Goal: Contribute content: Contribute content

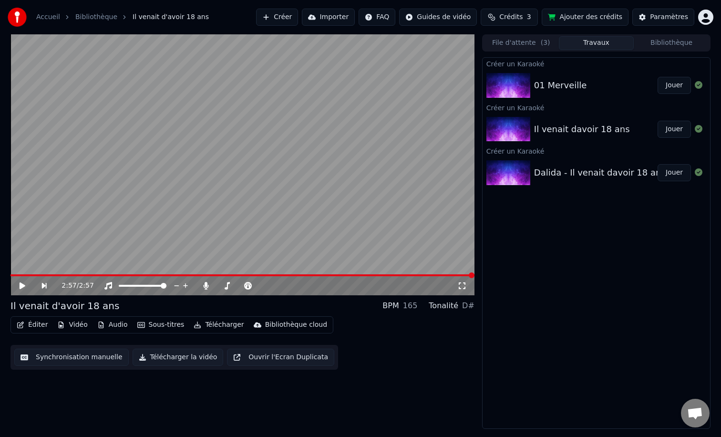
click at [603, 83] on div "01 Merveille" at bounding box center [596, 85] width 124 height 13
click at [605, 82] on div "01 Merveille" at bounding box center [596, 85] width 124 height 13
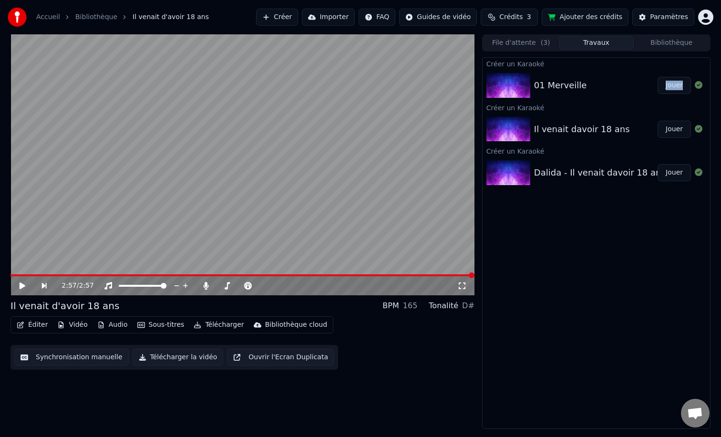
click at [669, 83] on button "Jouer" at bounding box center [674, 85] width 33 height 17
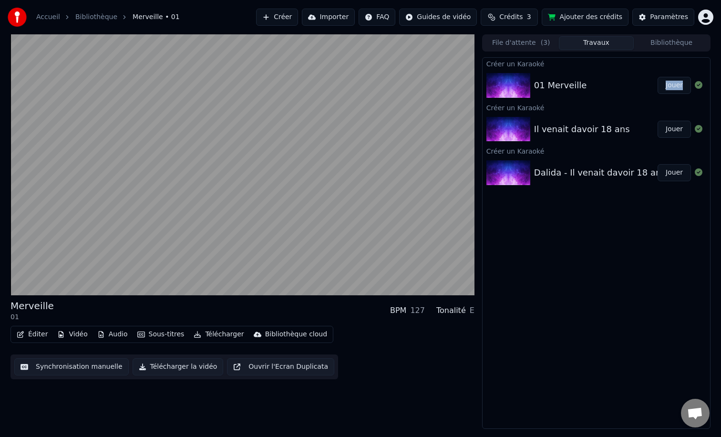
click at [115, 338] on button "Audio" at bounding box center [112, 334] width 38 height 13
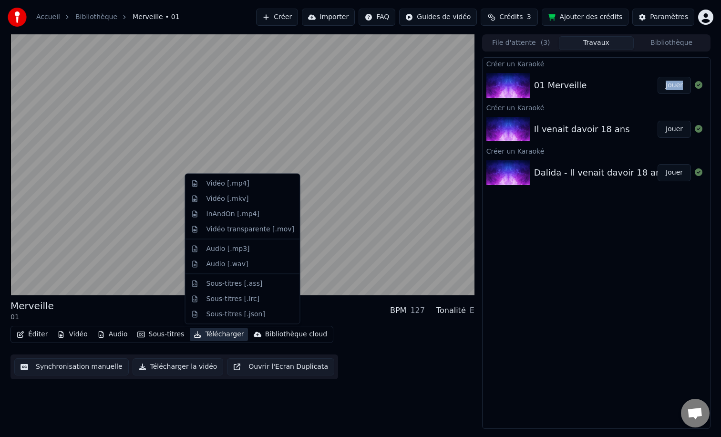
click at [311, 303] on div "Merveille 01 BPM 127 Tonalité E" at bounding box center [242, 310] width 464 height 23
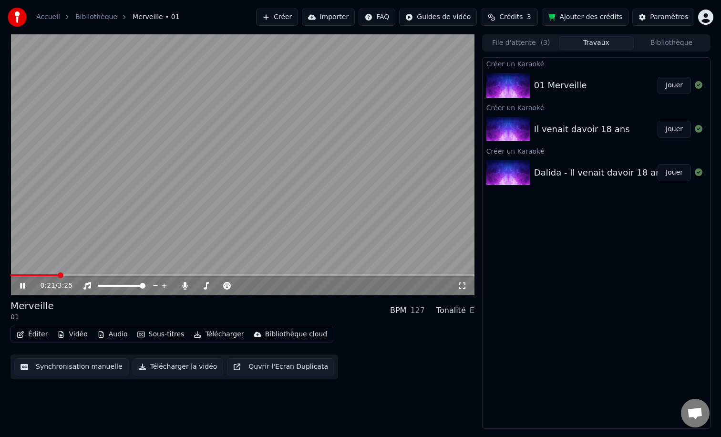
click at [26, 284] on icon at bounding box center [29, 286] width 22 height 8
click at [31, 335] on button "Éditer" at bounding box center [32, 334] width 39 height 13
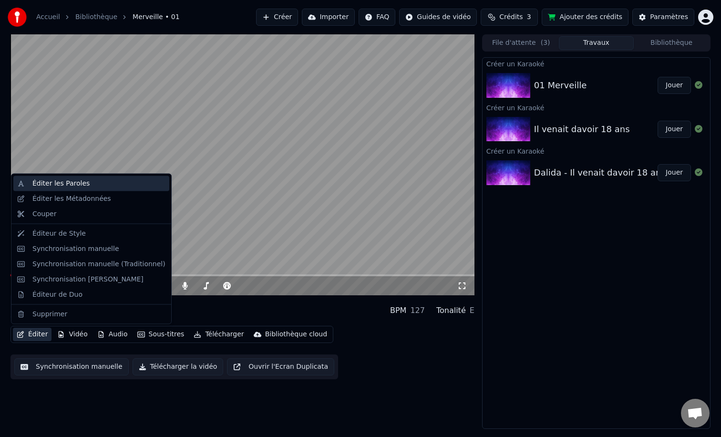
click at [74, 181] on div "Éditer les Paroles" at bounding box center [60, 184] width 57 height 10
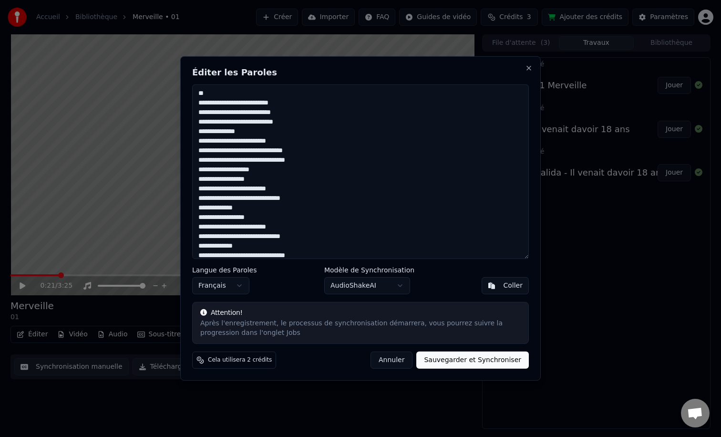
click at [317, 203] on textarea at bounding box center [360, 171] width 337 height 175
paste textarea "**********"
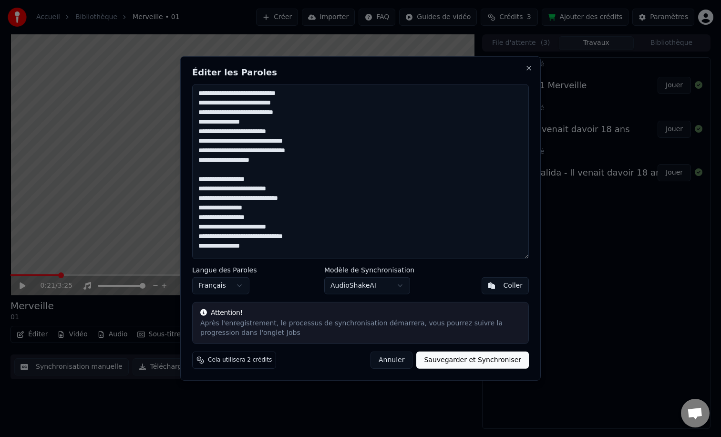
click at [479, 358] on button "Sauvegarder et Synchroniser" at bounding box center [472, 359] width 113 height 17
type textarea "**********"
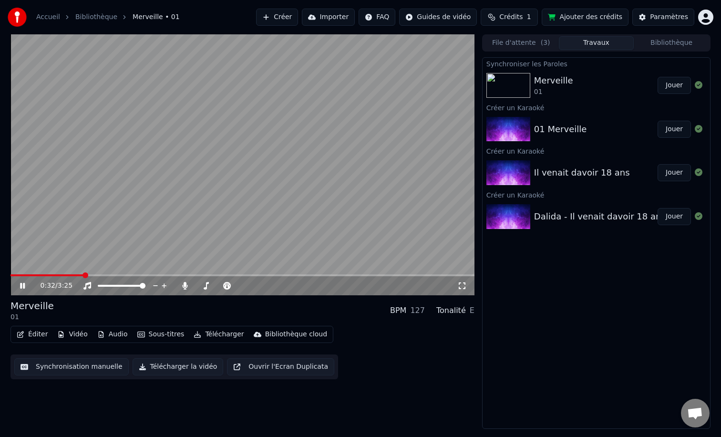
click at [22, 288] on icon at bounding box center [29, 286] width 22 height 8
click at [61, 375] on div "Synchronisation manuelle Télécharger la vidéo Ouvrir l'Ecran Duplicata" at bounding box center [174, 366] width 328 height 25
click at [575, 89] on div "Merveille 01" at bounding box center [596, 85] width 124 height 23
click at [673, 84] on button "Jouer" at bounding box center [674, 85] width 33 height 17
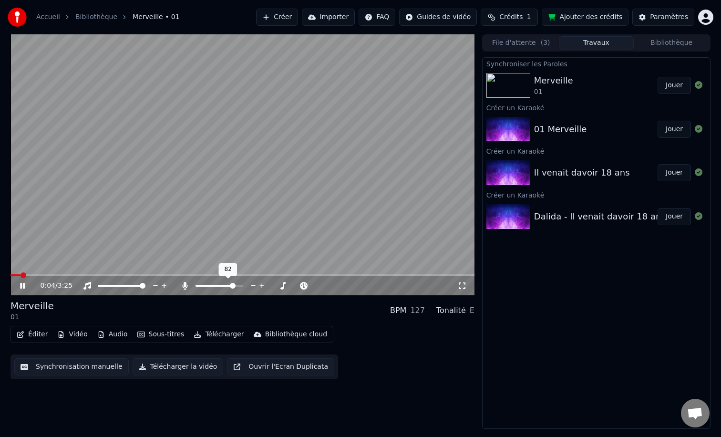
click at [214, 287] on div at bounding box center [228, 286] width 77 height 10
click at [214, 283] on div at bounding box center [228, 286] width 77 height 10
click at [196, 285] on span at bounding box center [204, 286] width 17 height 2
click at [219, 288] on span at bounding box center [219, 286] width 6 height 6
click at [31, 271] on video at bounding box center [242, 164] width 464 height 261
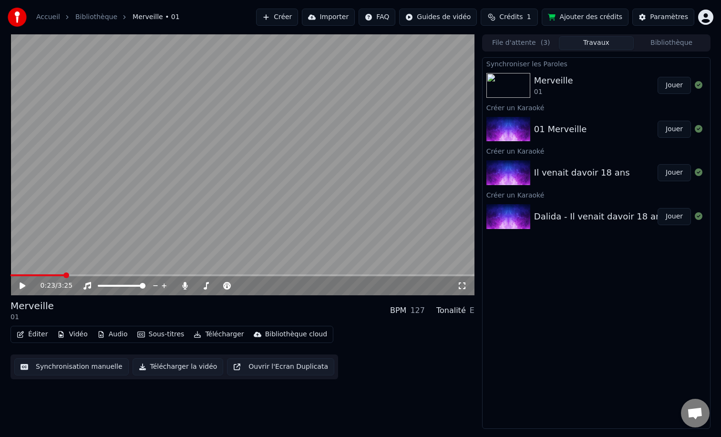
click at [28, 275] on span at bounding box center [36, 275] width 53 height 2
click at [21, 286] on icon at bounding box center [23, 285] width 6 height 7
click at [23, 288] on icon at bounding box center [29, 286] width 22 height 8
click at [154, 336] on button "Sous-titres" at bounding box center [161, 334] width 55 height 13
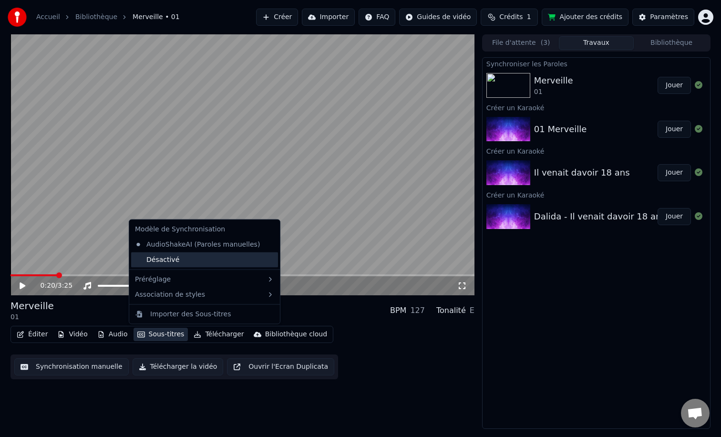
click at [195, 263] on div "Désactivé" at bounding box center [204, 259] width 147 height 15
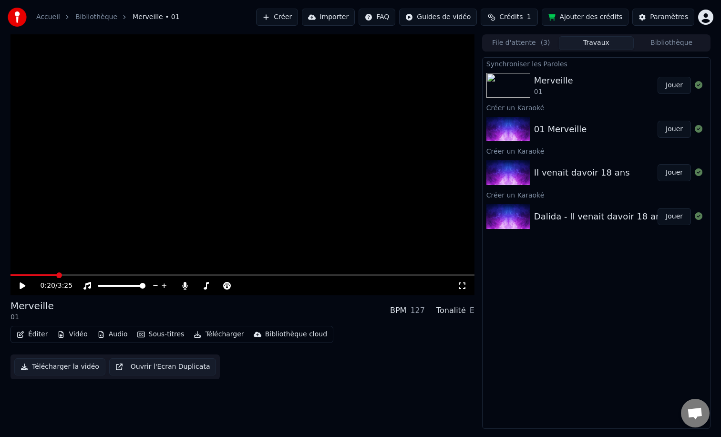
click at [15, 285] on div "0:20 / 3:25" at bounding box center [242, 286] width 456 height 10
click at [26, 285] on icon at bounding box center [29, 286] width 22 height 8
click at [153, 333] on button "Sous-titres" at bounding box center [161, 334] width 55 height 13
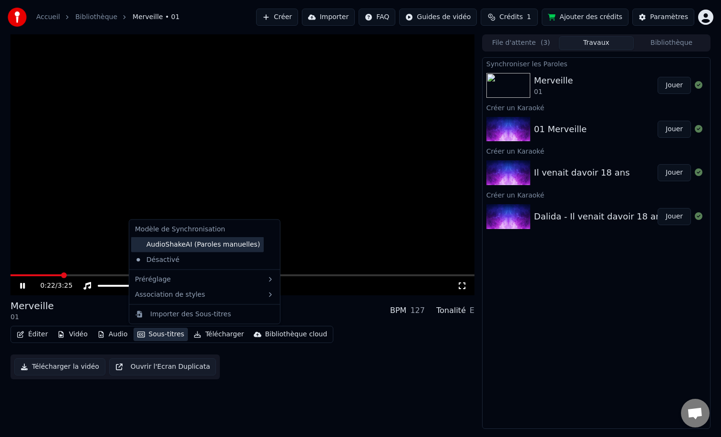
click at [194, 250] on div "AudioShakeAI (Paroles manuelles)" at bounding box center [197, 244] width 133 height 15
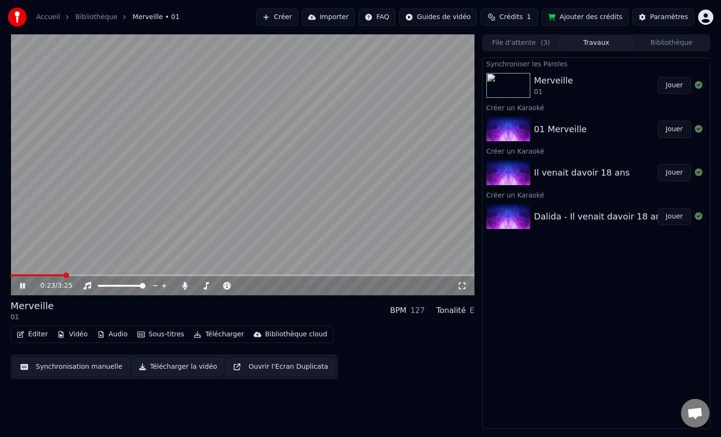
click at [77, 335] on button "Vidéo" at bounding box center [72, 334] width 38 height 13
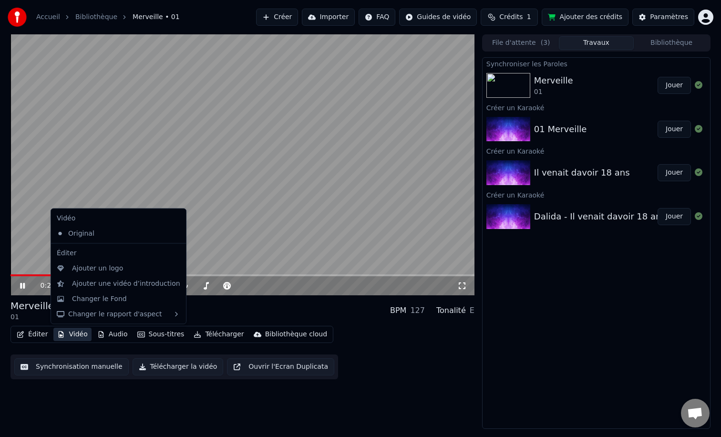
click at [77, 335] on button "Vidéo" at bounding box center [72, 334] width 38 height 13
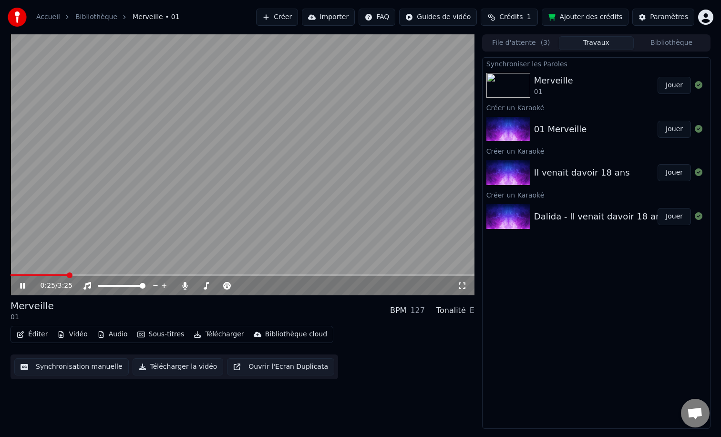
click at [252, 313] on div "Merveille 01 BPM 127 Tonalité E" at bounding box center [242, 310] width 464 height 23
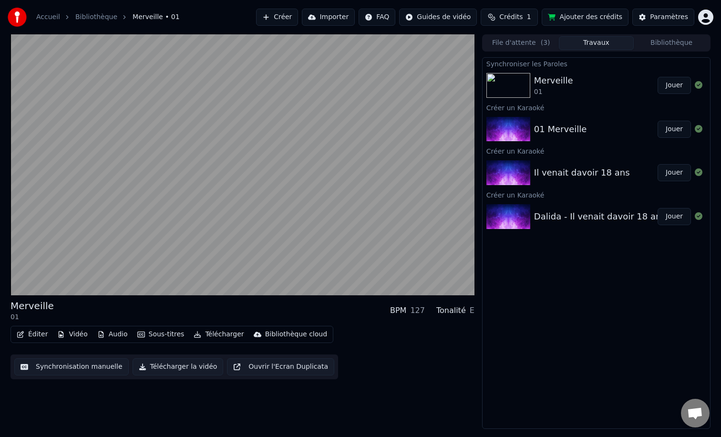
click at [30, 331] on button "Éditer" at bounding box center [32, 334] width 39 height 13
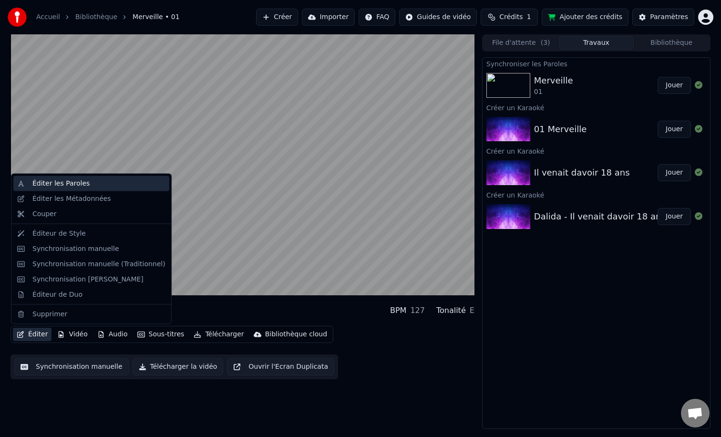
click at [72, 189] on div "Éditer les Paroles" at bounding box center [91, 183] width 156 height 15
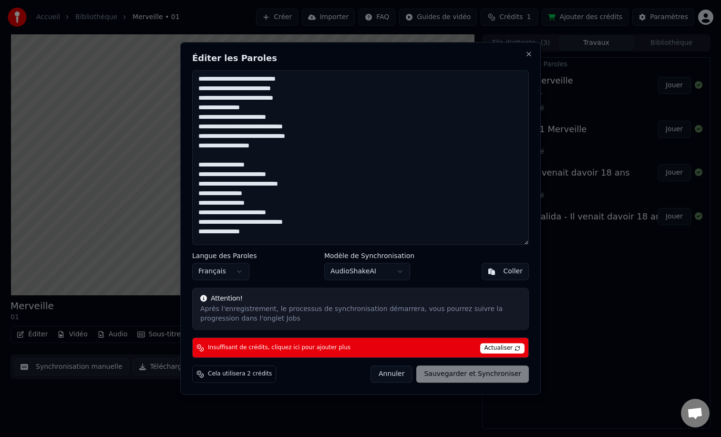
click at [398, 377] on button "Annuler" at bounding box center [392, 374] width 42 height 17
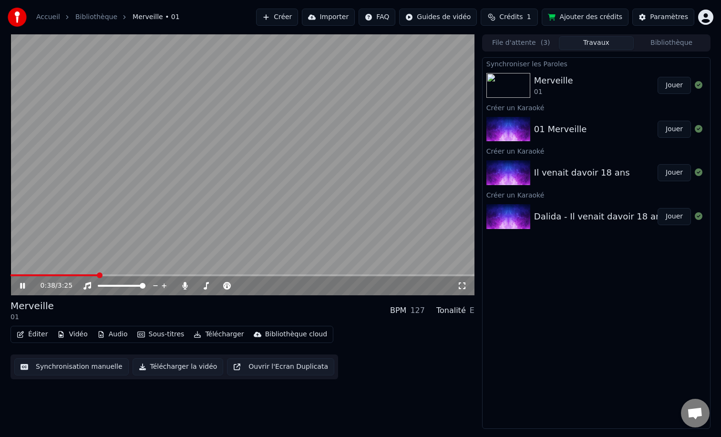
click at [573, 89] on div "Merveille 01" at bounding box center [596, 85] width 124 height 23
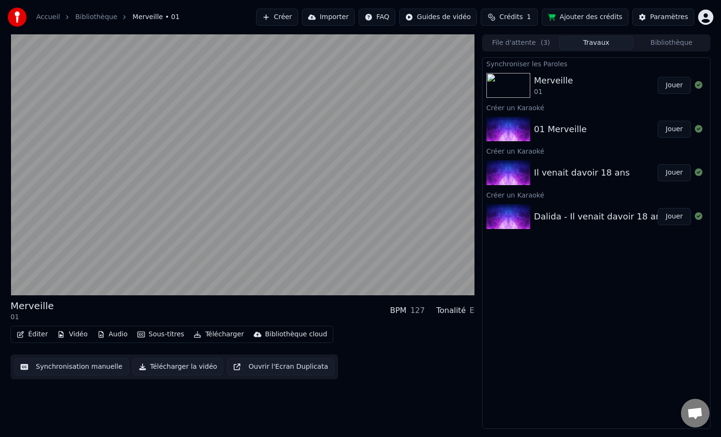
click at [670, 49] on button "Bibliothèque" at bounding box center [671, 43] width 75 height 14
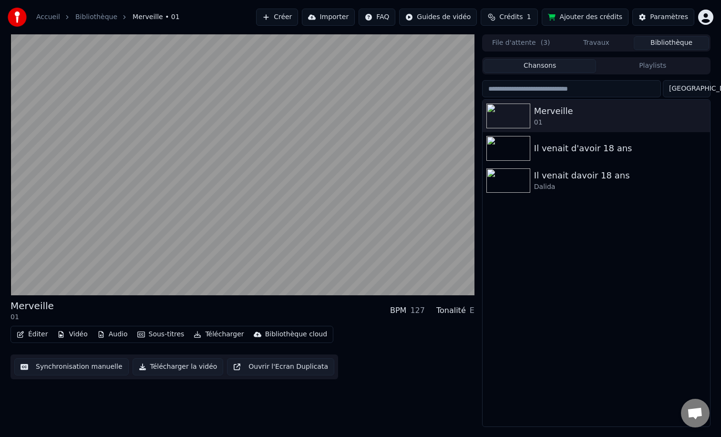
click at [602, 47] on button "Travaux" at bounding box center [596, 43] width 75 height 14
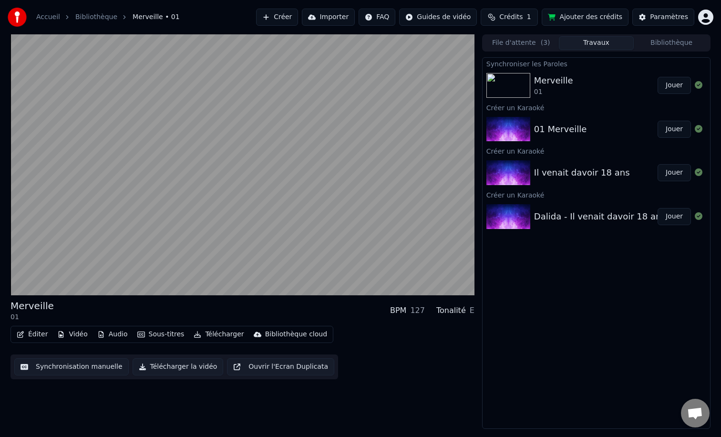
click at [498, 48] on button "File d'attente ( 3 )" at bounding box center [521, 43] width 75 height 14
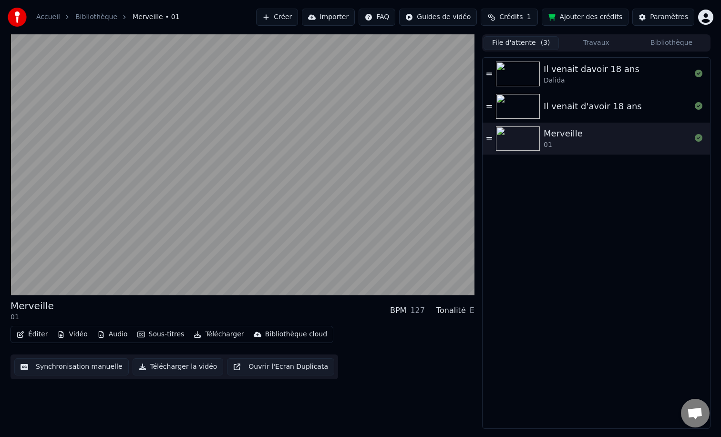
click at [572, 72] on div "Il venait davoir 18 ans" at bounding box center [592, 68] width 96 height 13
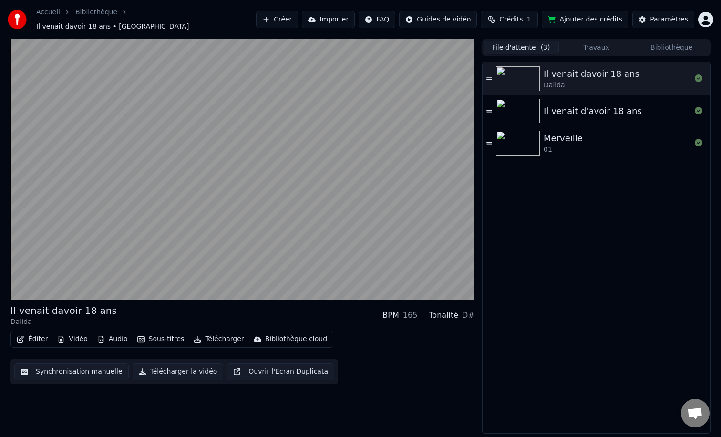
click at [573, 139] on div "Merveille" at bounding box center [563, 138] width 39 height 13
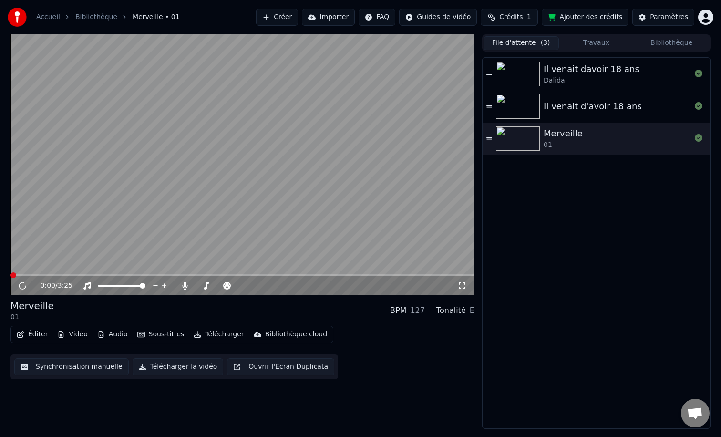
click at [588, 44] on button "Travaux" at bounding box center [596, 43] width 75 height 14
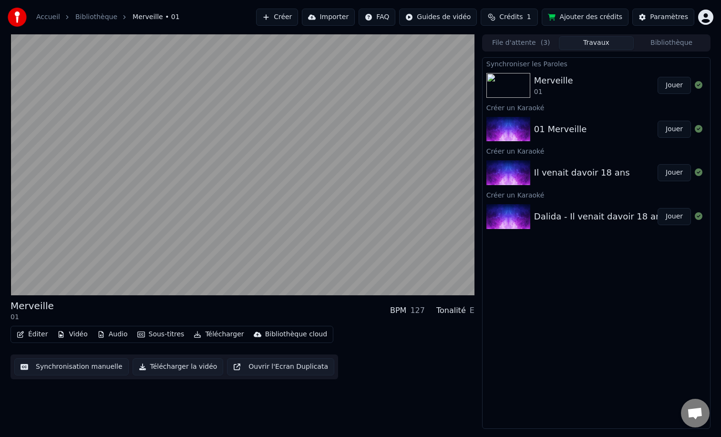
click at [559, 65] on div "Synchroniser les Paroles" at bounding box center [596, 63] width 227 height 11
click at [560, 75] on div "Merveille" at bounding box center [553, 80] width 39 height 13
click at [77, 332] on button "Vidéo" at bounding box center [72, 334] width 38 height 13
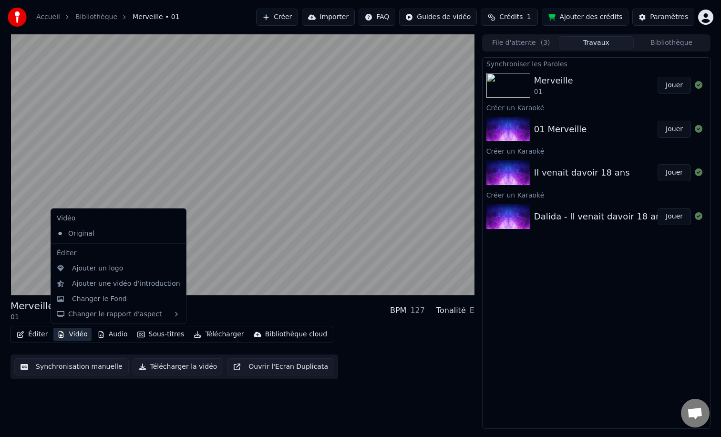
click at [221, 315] on div "Merveille 01 BPM 127 Tonalité E" at bounding box center [242, 310] width 464 height 23
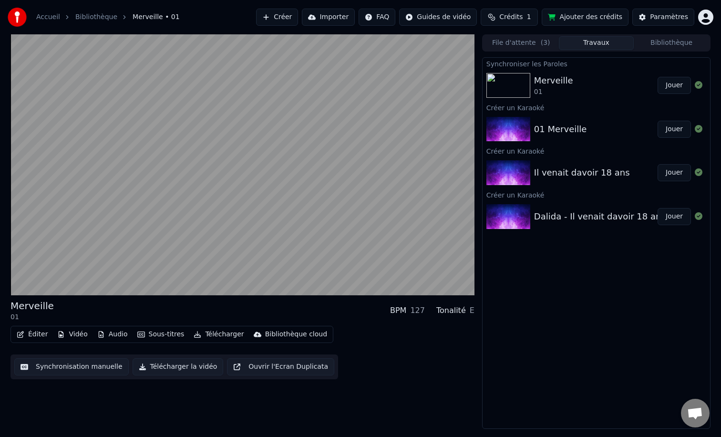
click at [171, 331] on button "Sous-titres" at bounding box center [161, 334] width 55 height 13
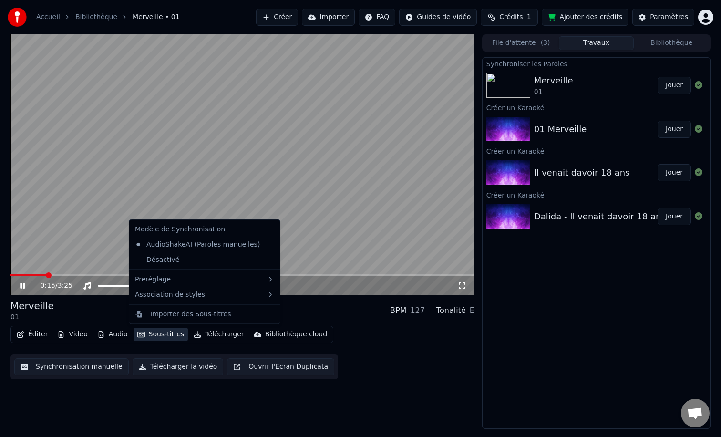
click at [337, 306] on div "Merveille 01 BPM 127 Tonalité E" at bounding box center [242, 310] width 464 height 23
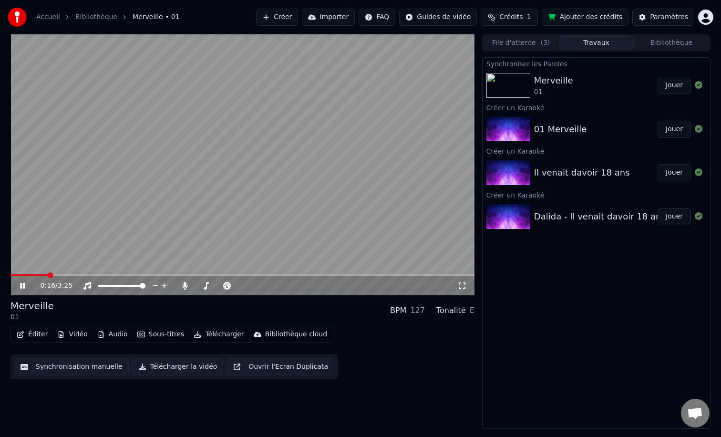
click at [556, 206] on div "Dalida - Il venait davoir 18 ans Jouer" at bounding box center [596, 216] width 227 height 32
click at [664, 214] on button "Jouer" at bounding box center [674, 216] width 33 height 17
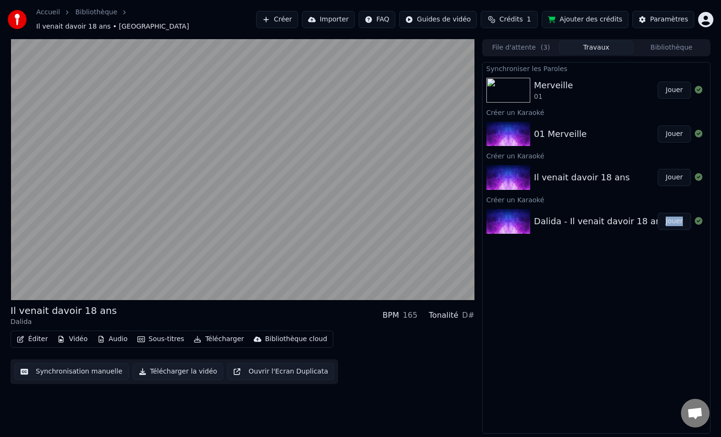
click at [665, 44] on button "Bibliothèque" at bounding box center [671, 48] width 75 height 14
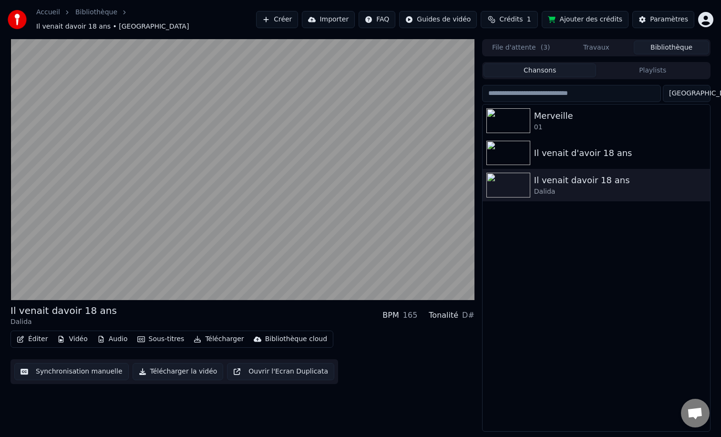
click at [613, 44] on button "Travaux" at bounding box center [596, 48] width 75 height 14
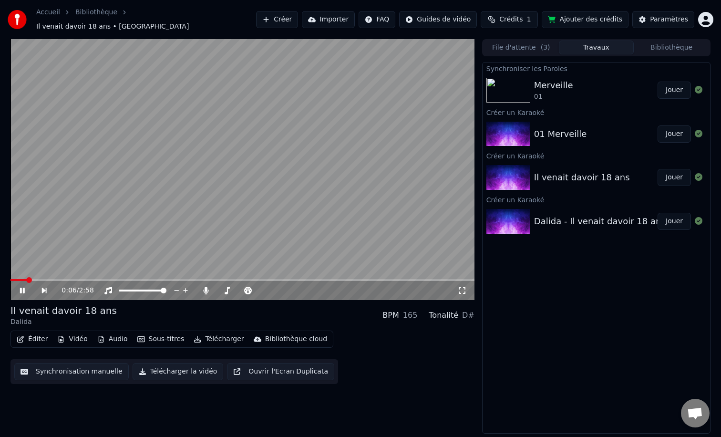
click at [20, 288] on icon at bounding box center [22, 291] width 5 height 6
click at [603, 94] on div "Merveille 01" at bounding box center [596, 90] width 124 height 23
click at [669, 87] on button "Jouer" at bounding box center [674, 90] width 33 height 17
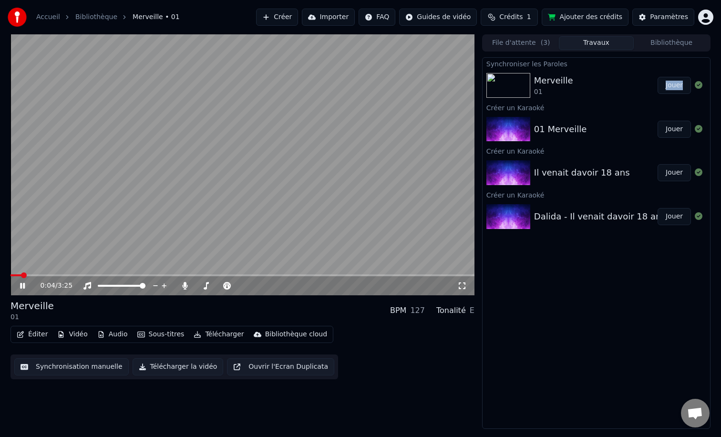
click at [27, 328] on button "Éditer" at bounding box center [32, 334] width 39 height 13
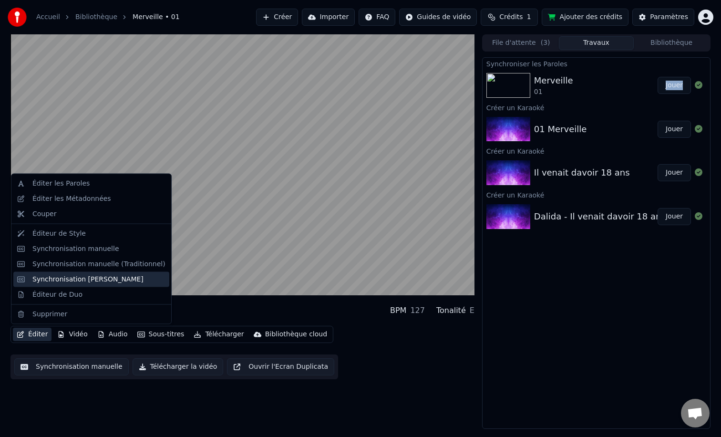
click at [61, 278] on div "Synchronisation [PERSON_NAME]" at bounding box center [87, 279] width 111 height 10
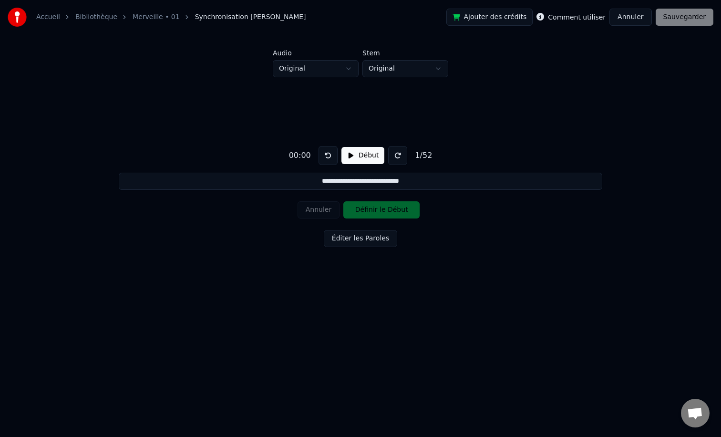
click at [172, 97] on div "**********" at bounding box center [360, 194] width 690 height 235
click at [356, 151] on button "Début" at bounding box center [362, 155] width 43 height 17
click at [369, 211] on button "Définir le Début" at bounding box center [381, 209] width 76 height 17
click at [377, 211] on button "Définir la Fin" at bounding box center [381, 209] width 76 height 17
click at [316, 208] on button "Annuler" at bounding box center [319, 209] width 42 height 17
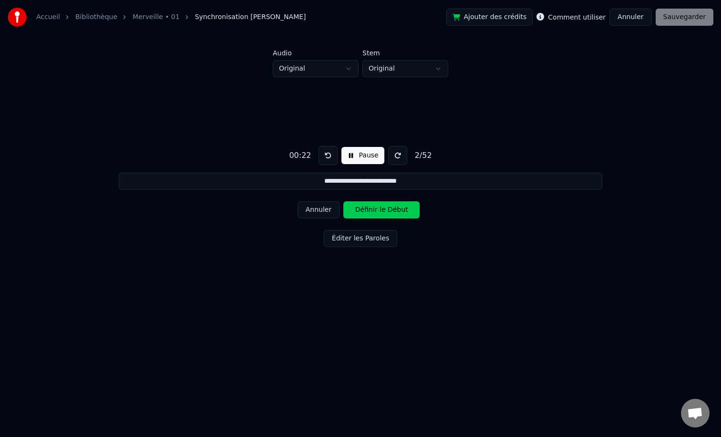
type input "**********"
click at [316, 208] on button "Annuler" at bounding box center [319, 209] width 42 height 17
click at [316, 208] on div "Annuler Définir le Début" at bounding box center [361, 209] width 126 height 25
click at [345, 234] on button "Éditer les Paroles" at bounding box center [360, 238] width 73 height 17
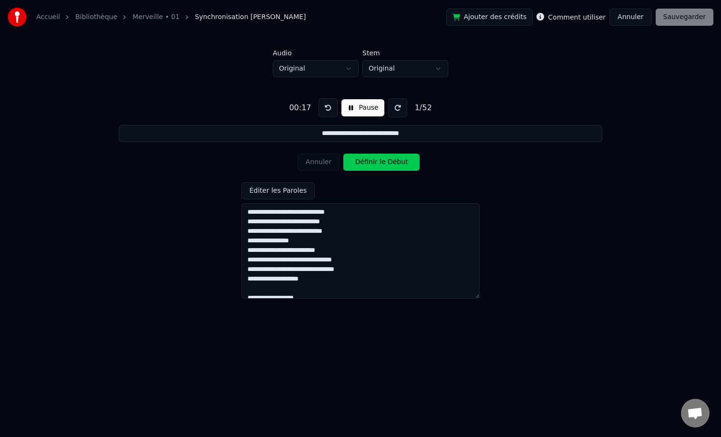
click at [318, 165] on div "Annuler Définir le Début" at bounding box center [361, 162] width 126 height 25
click at [584, 62] on div "**********" at bounding box center [360, 181] width 690 height 262
click at [624, 27] on div "Accueil Bibliothèque Merveille • 01 Synchronisation [PERSON_NAME] Ajouter des c…" at bounding box center [360, 17] width 721 height 34
click at [628, 24] on button "Annuler" at bounding box center [630, 17] width 42 height 17
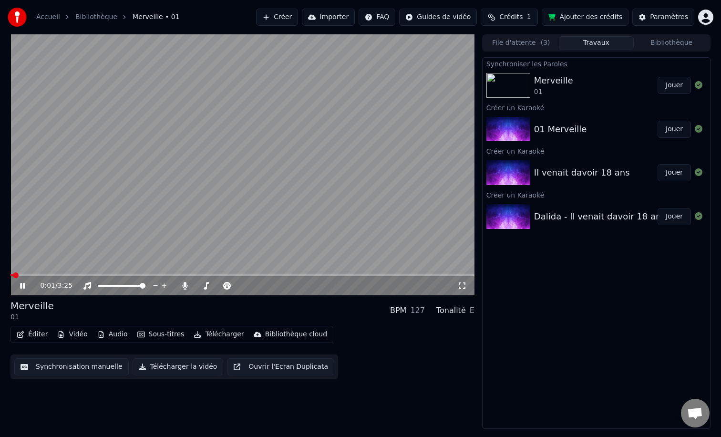
click at [39, 332] on button "Éditer" at bounding box center [32, 334] width 39 height 13
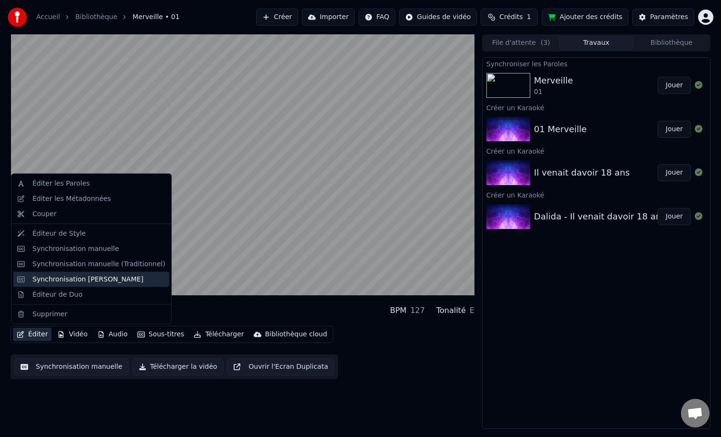
click at [74, 274] on div "Synchronisation [PERSON_NAME]" at bounding box center [87, 279] width 111 height 10
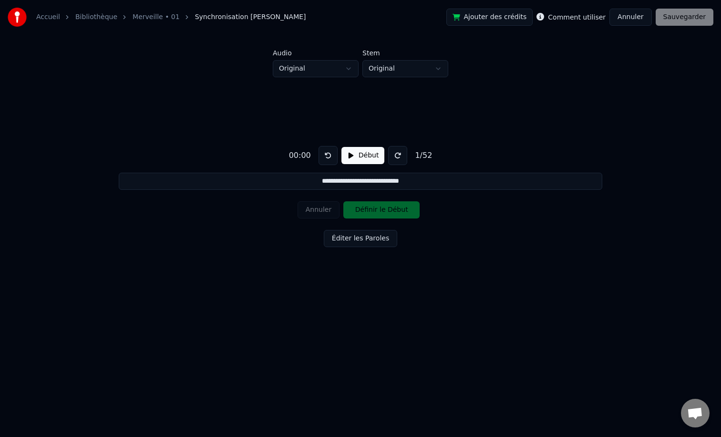
click at [628, 16] on button "Annuler" at bounding box center [630, 17] width 42 height 17
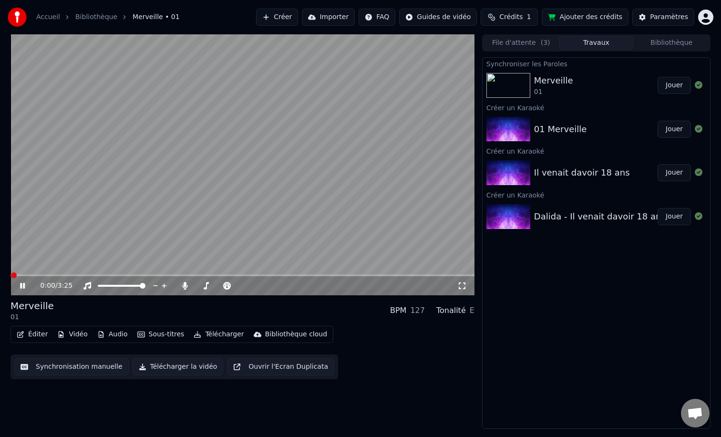
click at [30, 333] on button "Éditer" at bounding box center [32, 334] width 39 height 13
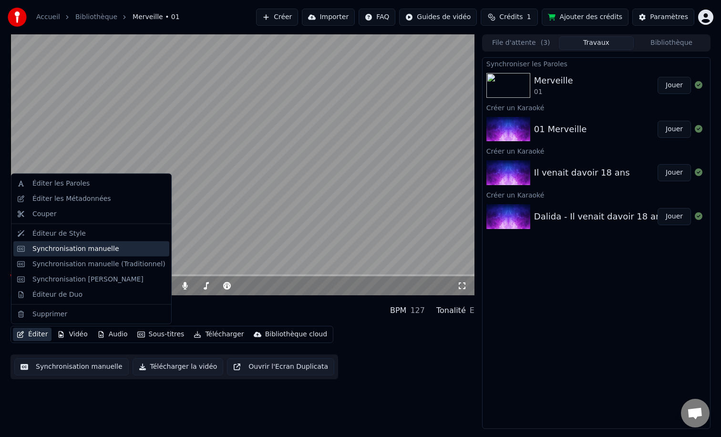
click at [77, 242] on div "Synchronisation manuelle" at bounding box center [91, 248] width 156 height 15
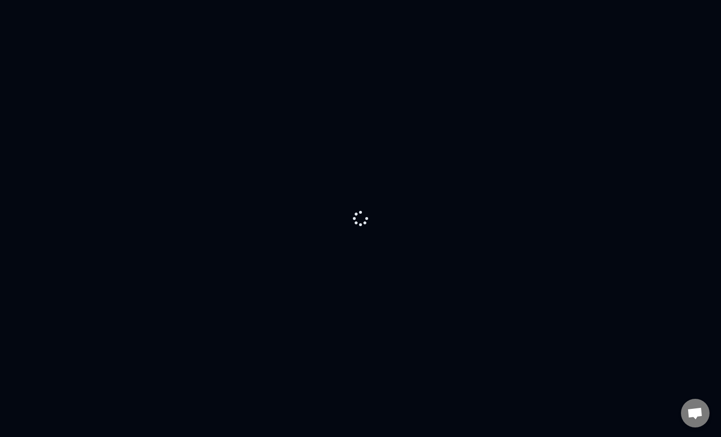
click at [319, 219] on div at bounding box center [360, 218] width 721 height 437
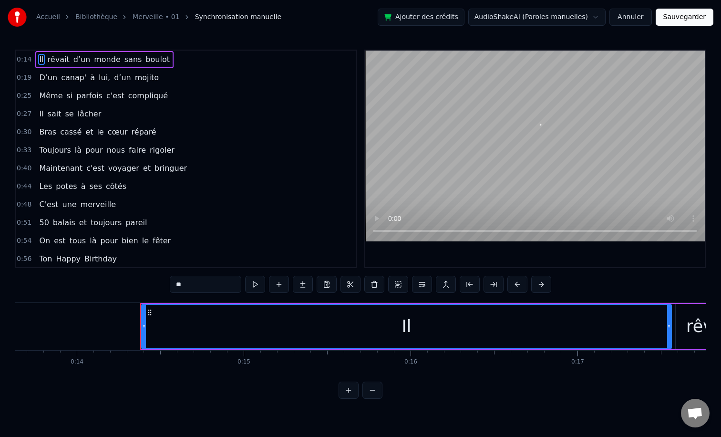
scroll to position [0, 2352]
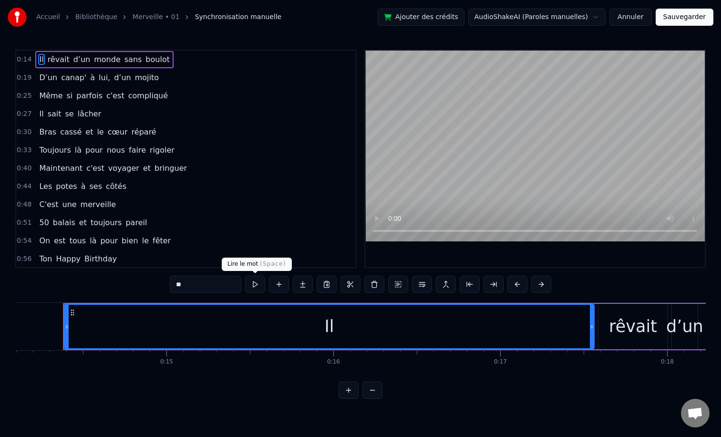
click at [257, 288] on button at bounding box center [255, 284] width 20 height 17
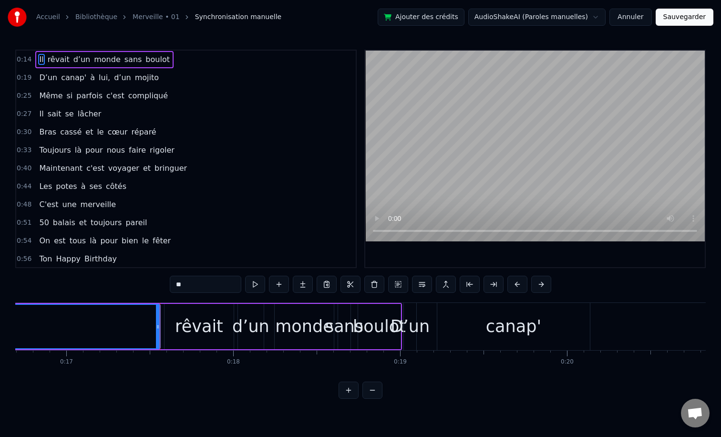
scroll to position [0, 2789]
click at [175, 316] on div "rêvait" at bounding box center [196, 326] width 69 height 45
type input "******"
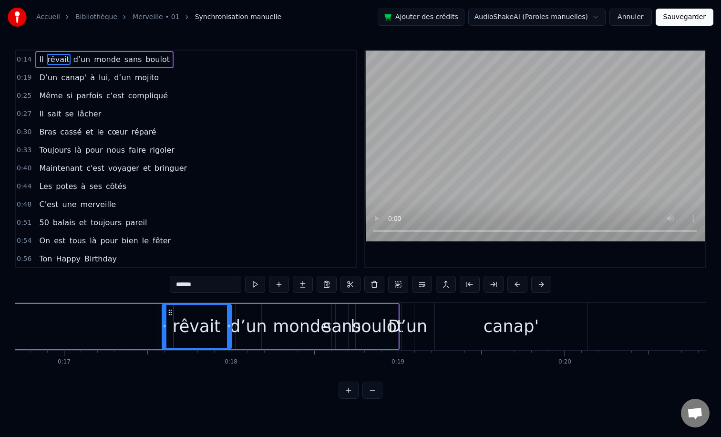
click at [152, 296] on div "0:14 Il rêvait d’un monde sans boulot 0:19 D’un canap' à lui, d’un mojito 0:25 …" at bounding box center [360, 224] width 690 height 349
click at [155, 297] on div "0:14 Il rêvait d’un monde sans boulot 0:19 D’un canap' à lui, d’un mojito 0:25 …" at bounding box center [360, 224] width 690 height 349
click at [160, 295] on div "0:14 Il rêvait d’un monde sans boulot 0:19 D’un canap' à lui, d’un mojito 0:25 …" at bounding box center [360, 224] width 690 height 349
click at [250, 283] on button at bounding box center [255, 284] width 20 height 17
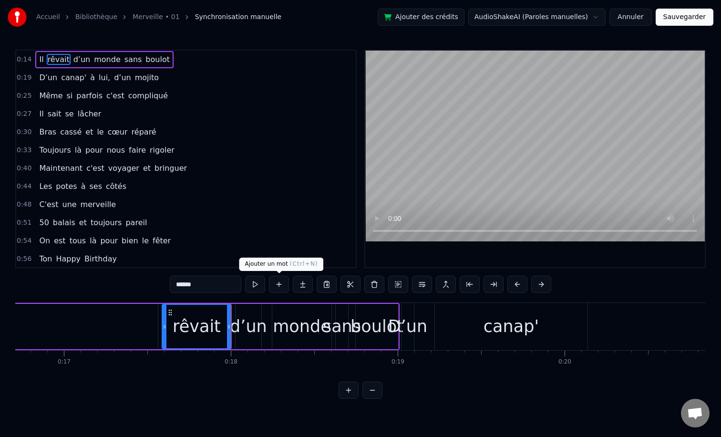
click at [525, 413] on html "Accueil Bibliothèque Merveille • 01 Synchronisation manuelle Ajouter des crédit…" at bounding box center [360, 207] width 721 height 414
drag, startPoint x: 484, startPoint y: 329, endPoint x: 603, endPoint y: 320, distance: 119.1
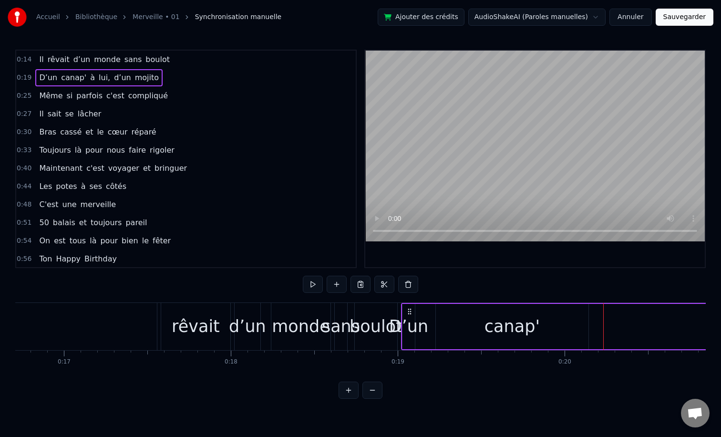
click at [434, 288] on div "0:14 Il rêvait d’un monde sans boulot 0:19 D’un canap' à lui, d’un mojito 0:25 …" at bounding box center [360, 224] width 690 height 349
click at [448, 329] on div "canap'" at bounding box center [512, 326] width 153 height 45
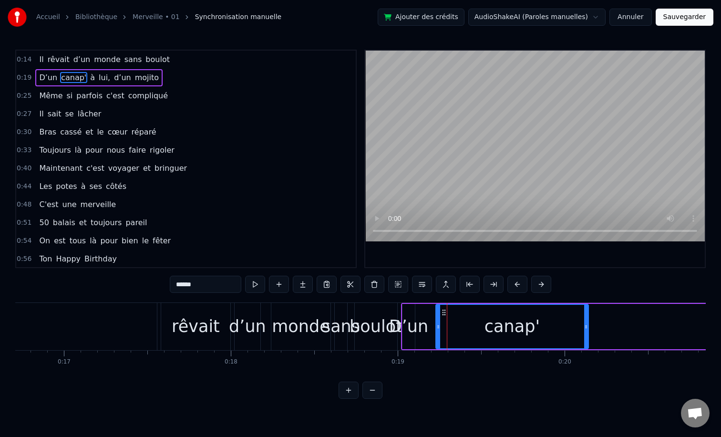
click at [143, 290] on div "0:14 Il rêvait d’un monde sans boulot 0:19 D’un canap' à lui, d’un mojito 0:25 …" at bounding box center [360, 224] width 690 height 349
click at [153, 289] on div "0:14 Il rêvait d’un monde sans boulot 0:19 D’un canap' à lui, d’un mojito 0:25 …" at bounding box center [360, 224] width 690 height 349
click at [159, 306] on div "Il rêvait d’un monde sans boulot" at bounding box center [13, 326] width 773 height 47
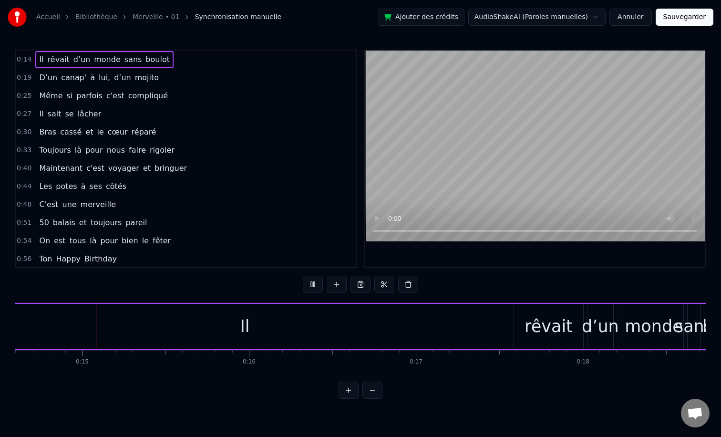
scroll to position [0, 2430]
click at [644, 11] on button "Annuler" at bounding box center [630, 17] width 42 height 17
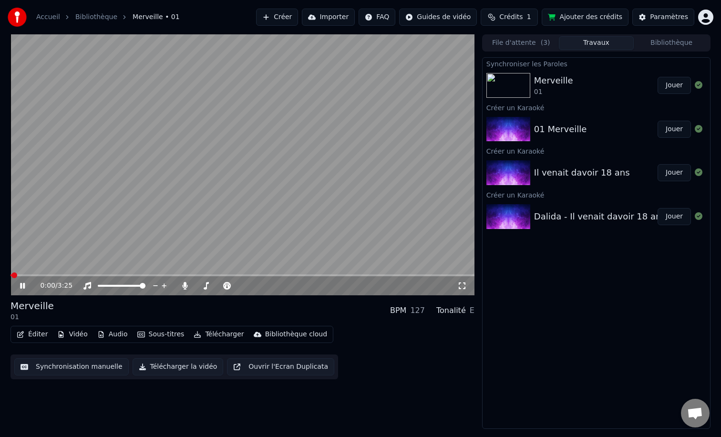
click at [21, 340] on button "Éditer" at bounding box center [32, 334] width 39 height 13
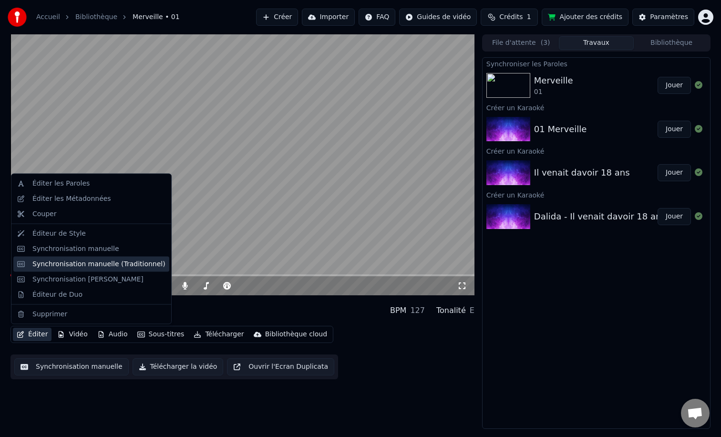
click at [69, 264] on div "Synchronisation manuelle (Traditionnel)" at bounding box center [98, 264] width 133 height 10
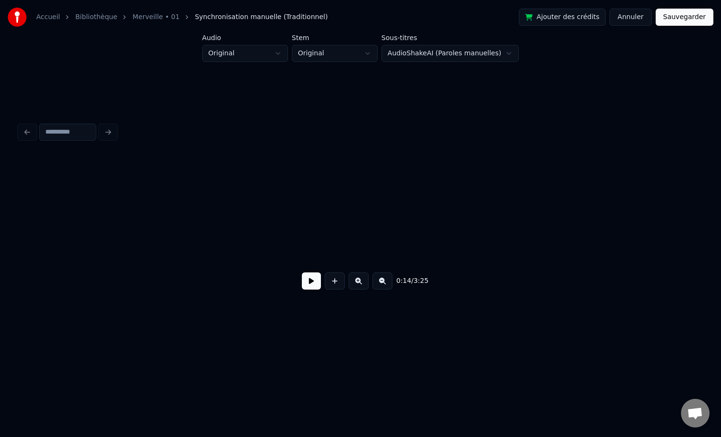
scroll to position [0, 1371]
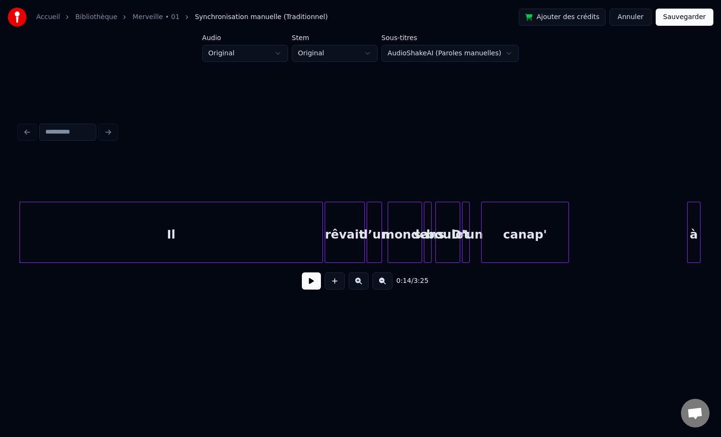
click at [309, 284] on button at bounding box center [311, 280] width 19 height 17
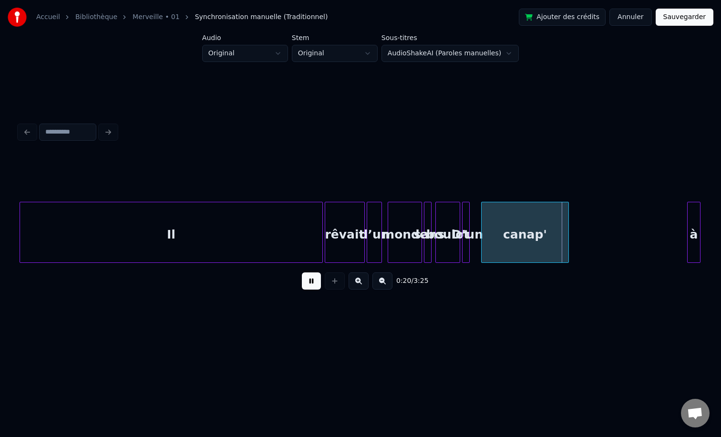
click at [313, 280] on button at bounding box center [311, 280] width 19 height 17
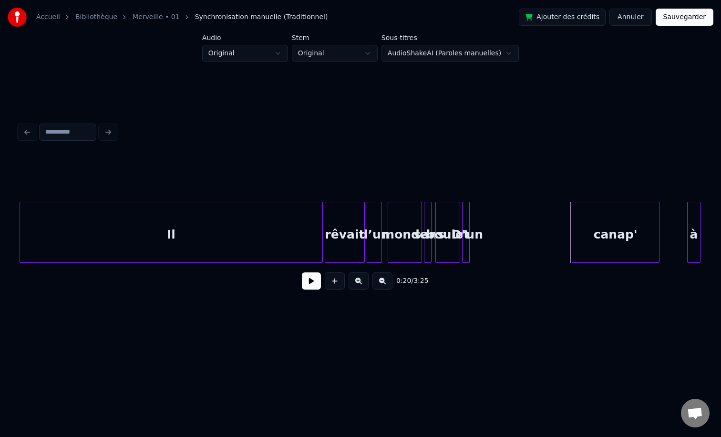
click at [637, 233] on div "canap'" at bounding box center [615, 234] width 87 height 65
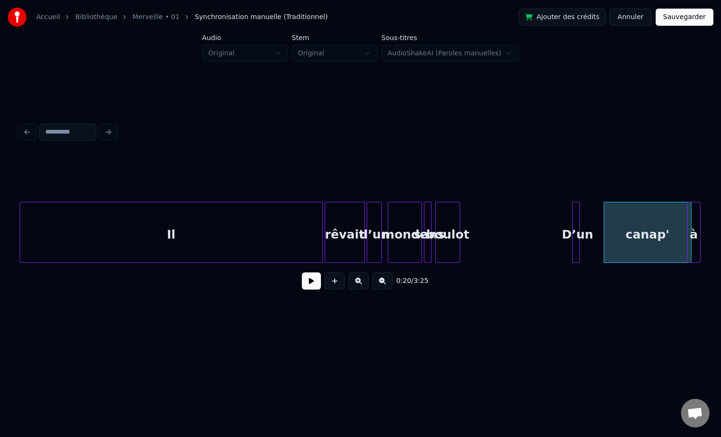
click at [581, 220] on div "D’un" at bounding box center [578, 234] width 10 height 65
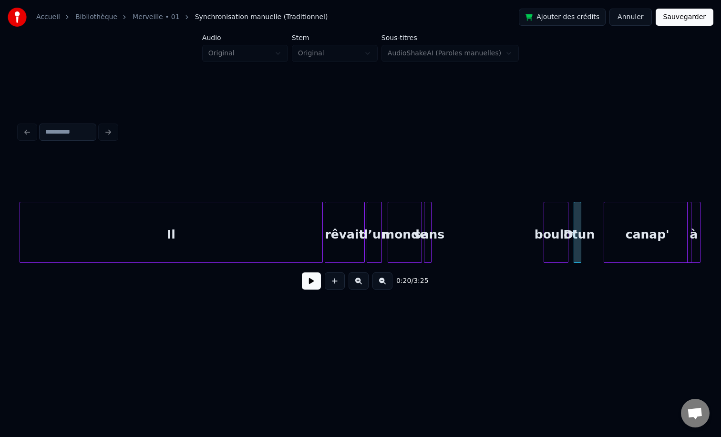
click at [562, 210] on div "boulot" at bounding box center [556, 234] width 24 height 65
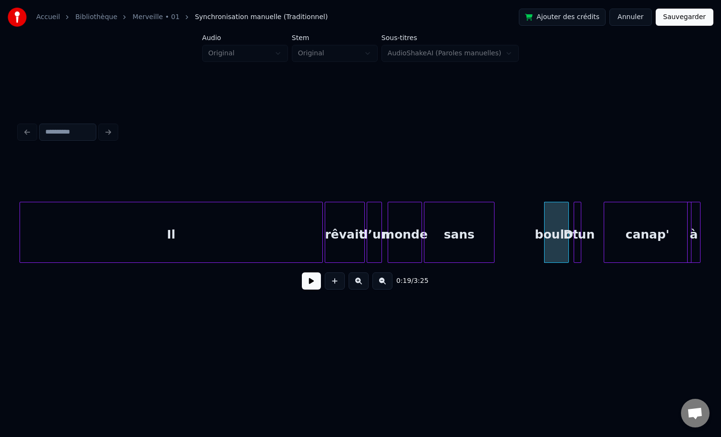
click at [491, 213] on div at bounding box center [492, 232] width 3 height 60
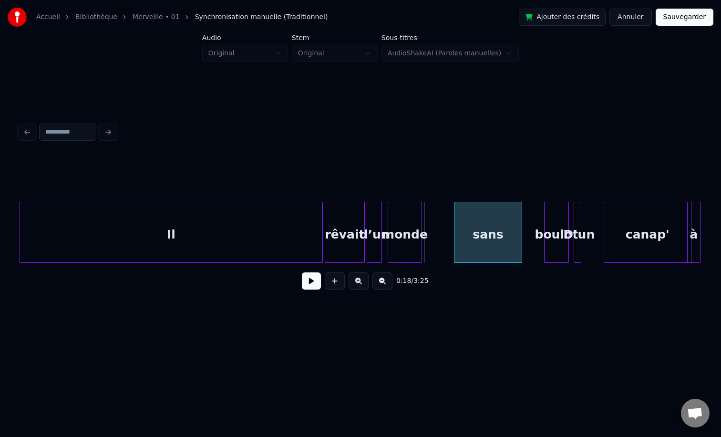
click at [493, 220] on div "sans" at bounding box center [487, 234] width 67 height 65
click at [429, 218] on div "monde" at bounding box center [412, 234] width 33 height 65
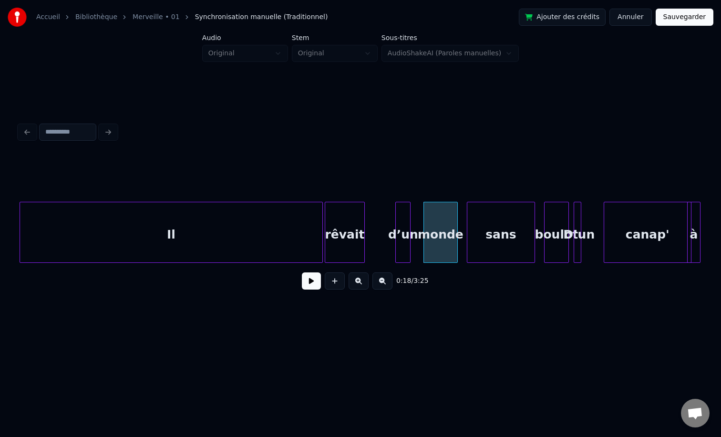
click at [403, 219] on div "d’un" at bounding box center [403, 234] width 14 height 65
click at [363, 220] on div "rêvait" at bounding box center [344, 234] width 39 height 65
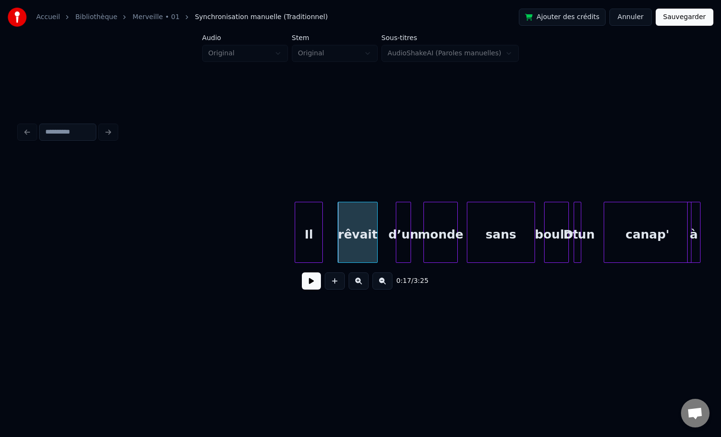
click at [298, 243] on div at bounding box center [296, 232] width 3 height 60
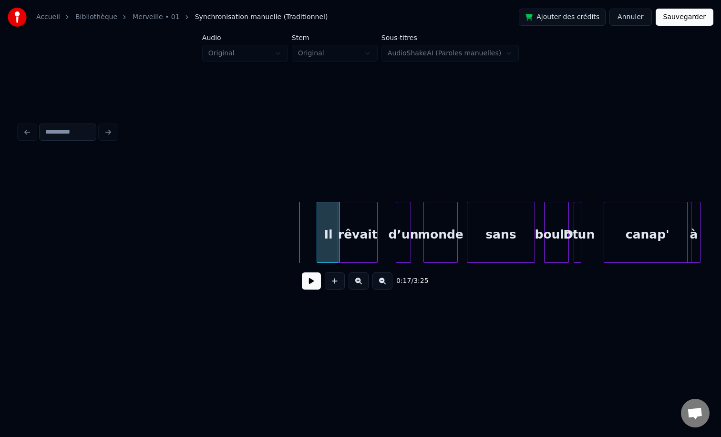
click at [333, 210] on div "Il" at bounding box center [328, 234] width 22 height 65
click at [338, 223] on div at bounding box center [337, 232] width 3 height 60
click at [368, 214] on div "rêvait" at bounding box center [363, 234] width 41 height 65
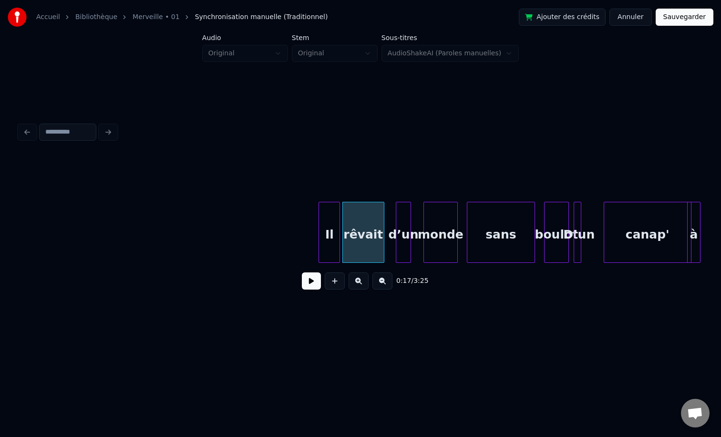
click at [319, 222] on div at bounding box center [320, 232] width 3 height 60
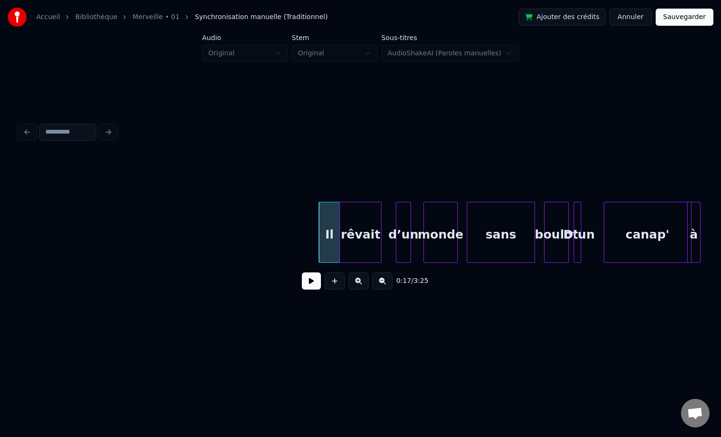
click at [349, 223] on div "rêvait" at bounding box center [360, 234] width 41 height 65
click at [369, 229] on div at bounding box center [368, 232] width 3 height 60
click at [378, 225] on div "d’un" at bounding box center [378, 234] width 14 height 65
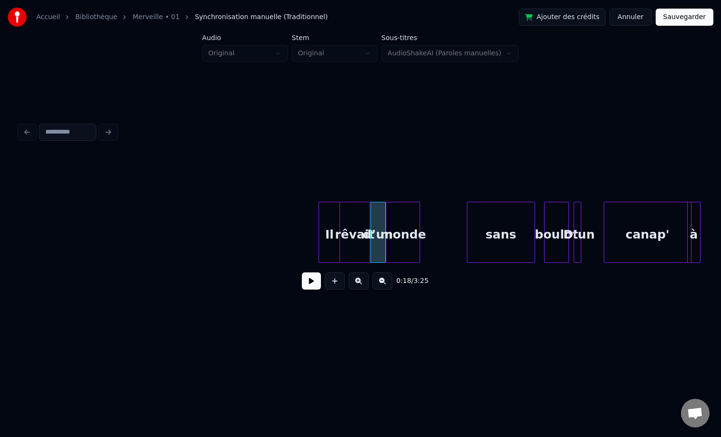
click at [411, 226] on div "monde" at bounding box center [402, 234] width 33 height 65
click at [419, 225] on div "monde" at bounding box center [401, 234] width 33 height 65
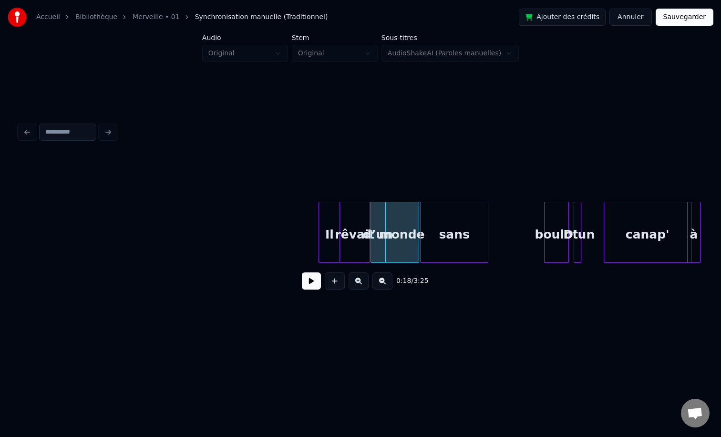
click at [459, 218] on div "sans" at bounding box center [454, 234] width 67 height 65
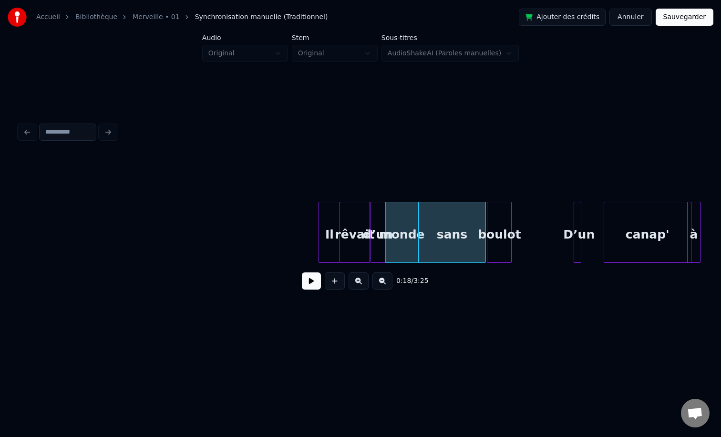
click at [499, 213] on div "boulot" at bounding box center [499, 234] width 24 height 65
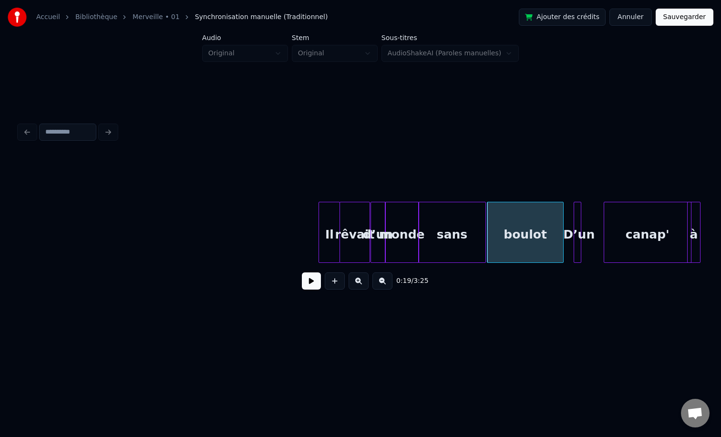
click at [563, 215] on div at bounding box center [561, 232] width 3 height 60
click at [313, 283] on button at bounding box center [311, 280] width 19 height 17
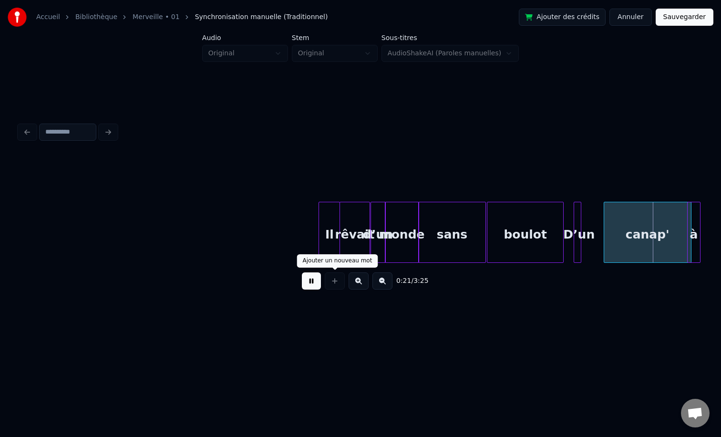
click at [315, 275] on button at bounding box center [311, 280] width 19 height 17
click at [113, 131] on div at bounding box center [360, 132] width 690 height 21
click at [631, 20] on button "Annuler" at bounding box center [630, 17] width 42 height 17
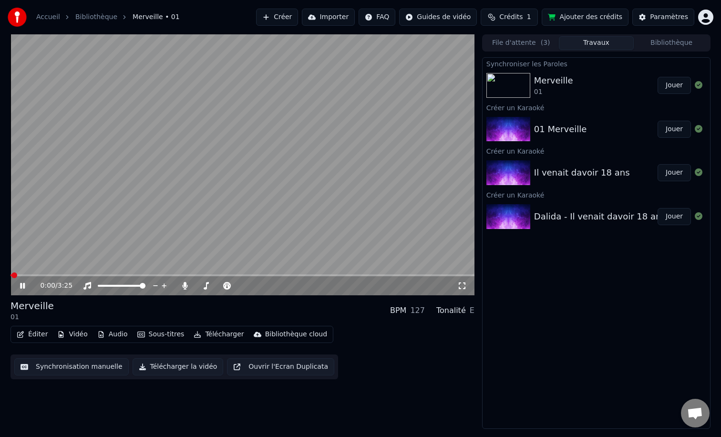
click at [36, 335] on button "Éditer" at bounding box center [32, 334] width 39 height 13
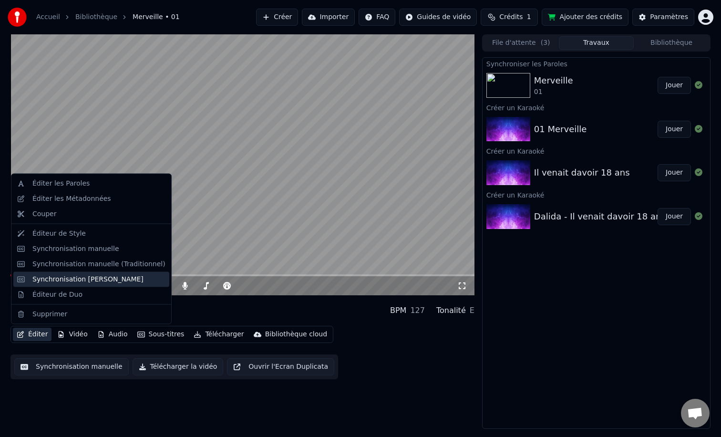
click at [84, 278] on div "Synchronisation [PERSON_NAME]" at bounding box center [87, 279] width 111 height 10
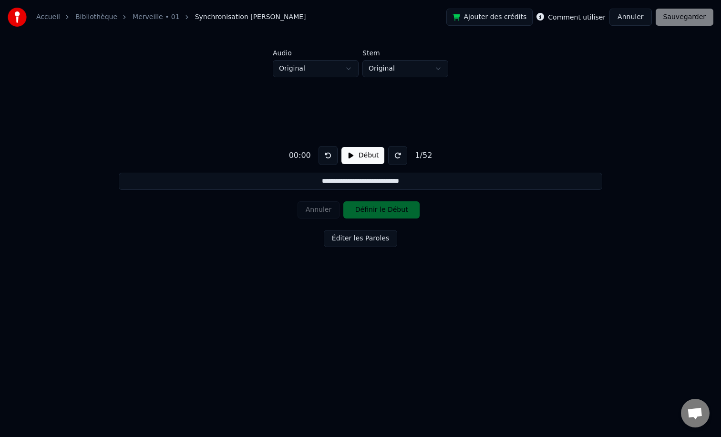
click at [644, 11] on button "Annuler" at bounding box center [630, 17] width 42 height 17
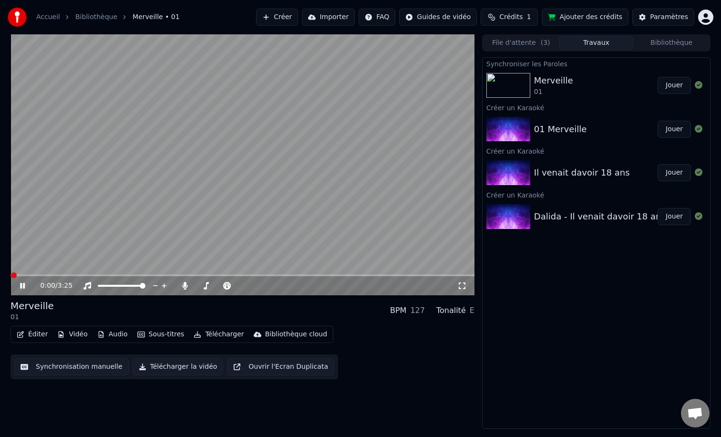
click at [37, 328] on button "Éditer" at bounding box center [32, 334] width 39 height 13
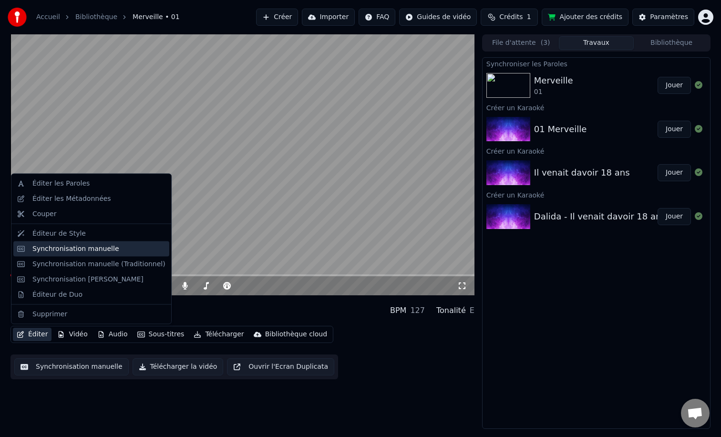
click at [77, 249] on div "Synchronisation manuelle" at bounding box center [75, 249] width 87 height 10
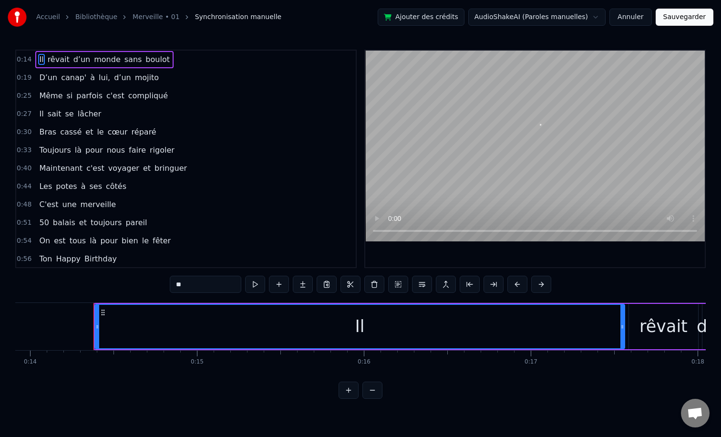
scroll to position [0, 2352]
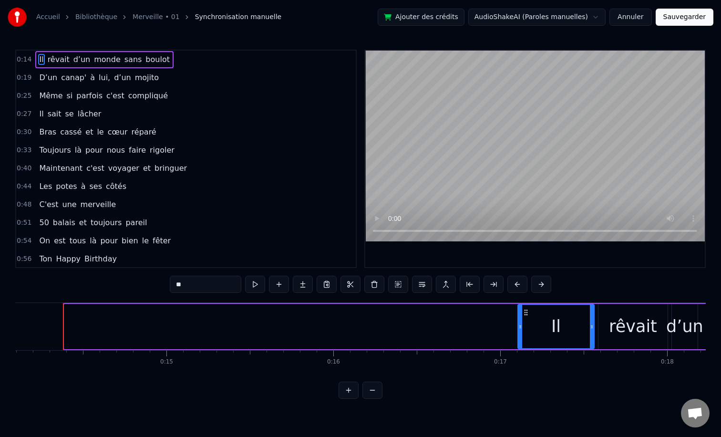
drag, startPoint x: 65, startPoint y: 325, endPoint x: 519, endPoint y: 322, distance: 453.5
click at [519, 322] on div at bounding box center [520, 326] width 4 height 43
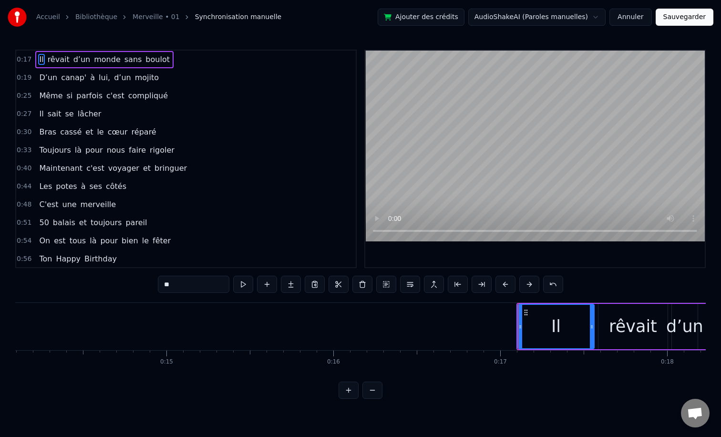
click at [460, 401] on html "Accueil Bibliothèque Merveille • 01 Synchronisation manuelle Ajouter des crédit…" at bounding box center [360, 207] width 721 height 414
click at [377, 391] on button at bounding box center [372, 389] width 20 height 17
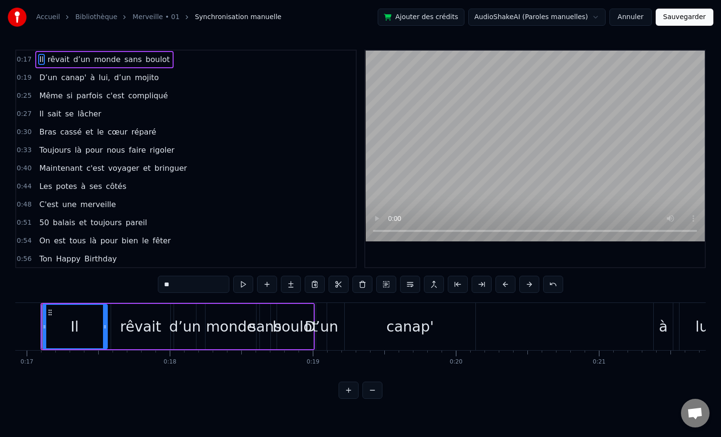
scroll to position [0, 2423]
drag, startPoint x: 406, startPoint y: 325, endPoint x: 548, endPoint y: 322, distance: 142.6
click at [548, 322] on div "D’un canap' à lui, d’un mojito" at bounding box center [623, 326] width 620 height 47
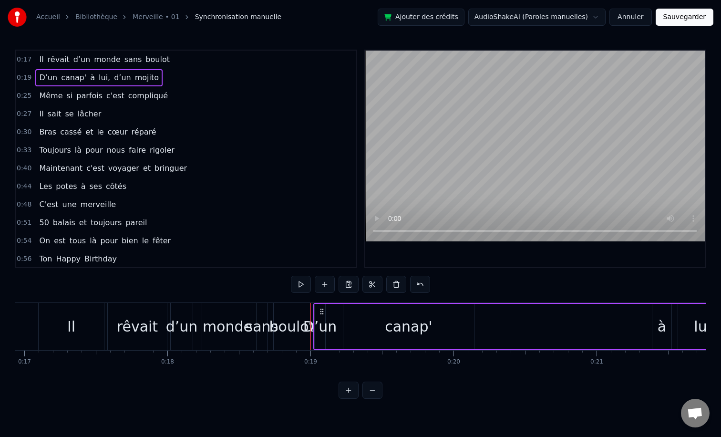
drag, startPoint x: 407, startPoint y: 321, endPoint x: 481, endPoint y: 320, distance: 73.4
click at [500, 320] on div "D’un canap' à lui, d’un mojito" at bounding box center [623, 326] width 620 height 47
click at [396, 324] on div "canap'" at bounding box center [409, 326] width 48 height 21
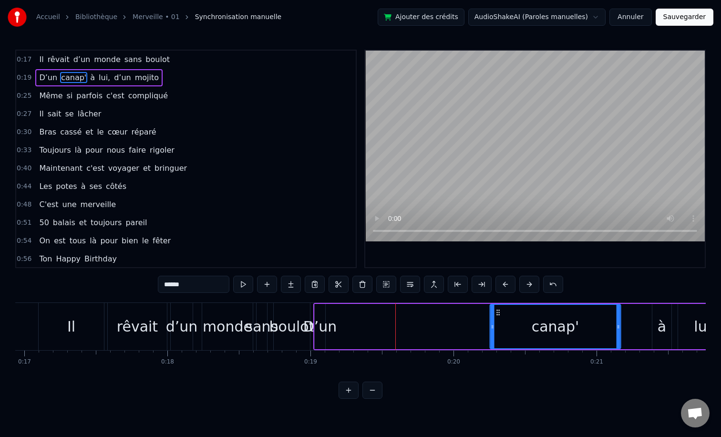
drag, startPoint x: 351, startPoint y: 313, endPoint x: 501, endPoint y: 318, distance: 149.8
click at [501, 318] on div "canap'" at bounding box center [556, 326] width 130 height 43
click at [320, 319] on div "D’un" at bounding box center [320, 326] width 34 height 21
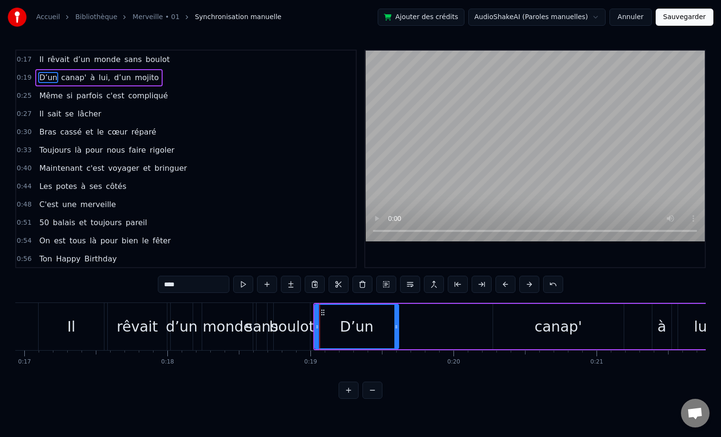
drag, startPoint x: 323, startPoint y: 313, endPoint x: 398, endPoint y: 313, distance: 74.4
click at [398, 313] on div at bounding box center [396, 326] width 4 height 43
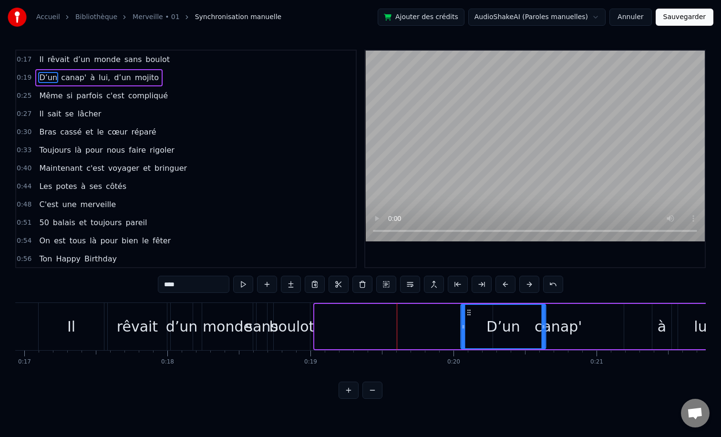
drag, startPoint x: 323, startPoint y: 314, endPoint x: 474, endPoint y: 315, distance: 150.7
click at [473, 315] on icon at bounding box center [469, 313] width 8 height 8
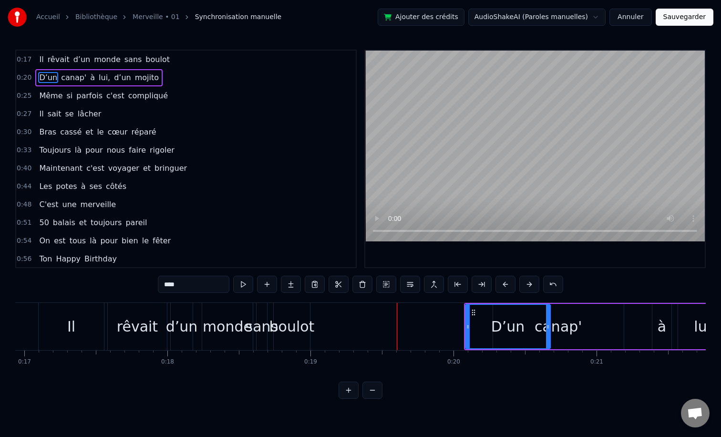
drag, startPoint x: 599, startPoint y: 320, endPoint x: 622, endPoint y: 320, distance: 22.4
click at [622, 320] on div "canap'" at bounding box center [558, 326] width 131 height 45
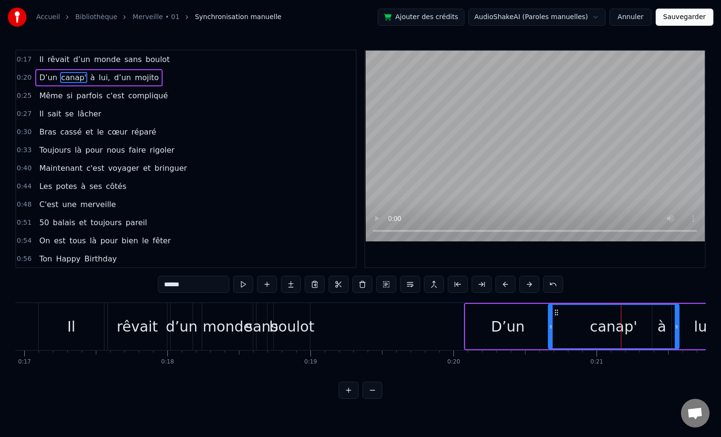
drag, startPoint x: 502, startPoint y: 312, endPoint x: 557, endPoint y: 312, distance: 55.3
click at [557, 312] on circle at bounding box center [557, 312] width 0 height 0
click at [485, 312] on div "D’un" at bounding box center [507, 326] width 85 height 45
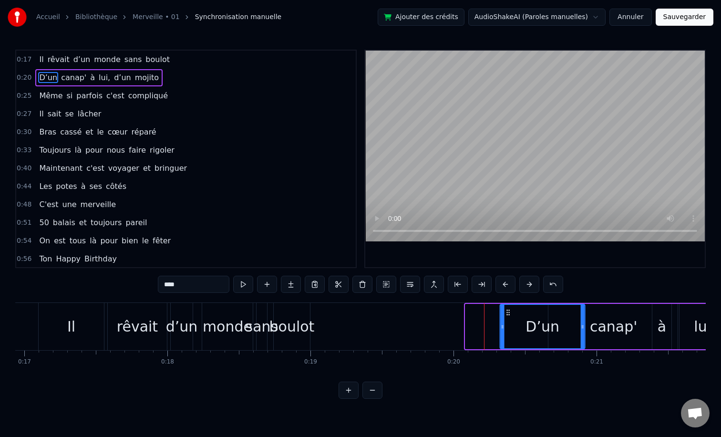
drag, startPoint x: 471, startPoint y: 312, endPoint x: 506, endPoint y: 312, distance: 35.3
click at [506, 312] on icon at bounding box center [509, 313] width 8 height 8
click at [297, 317] on div "boulot" at bounding box center [291, 326] width 45 height 21
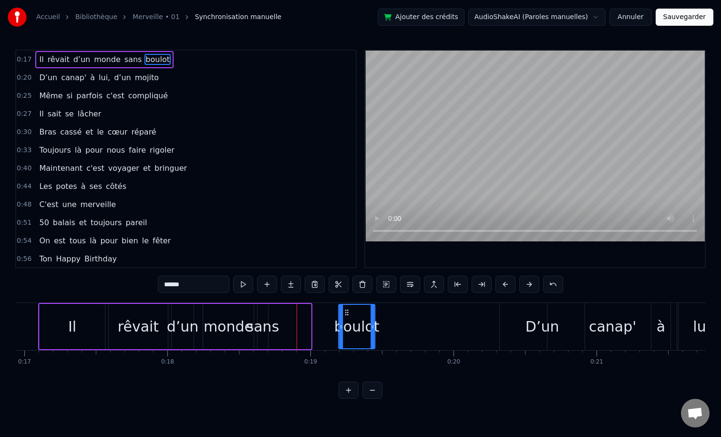
drag, startPoint x: 282, startPoint y: 314, endPoint x: 346, endPoint y: 312, distance: 63.9
click at [346, 312] on icon at bounding box center [347, 313] width 8 height 8
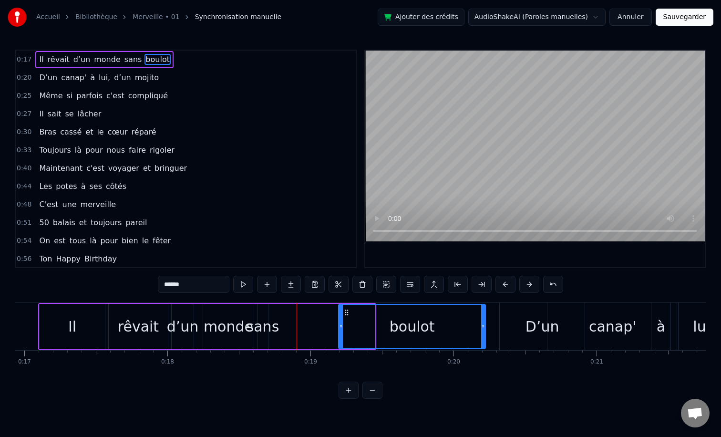
drag, startPoint x: 374, startPoint y: 320, endPoint x: 484, endPoint y: 323, distance: 110.7
click at [484, 323] on div at bounding box center [483, 326] width 4 height 43
click at [268, 314] on div "sans" at bounding box center [262, 326] width 11 height 45
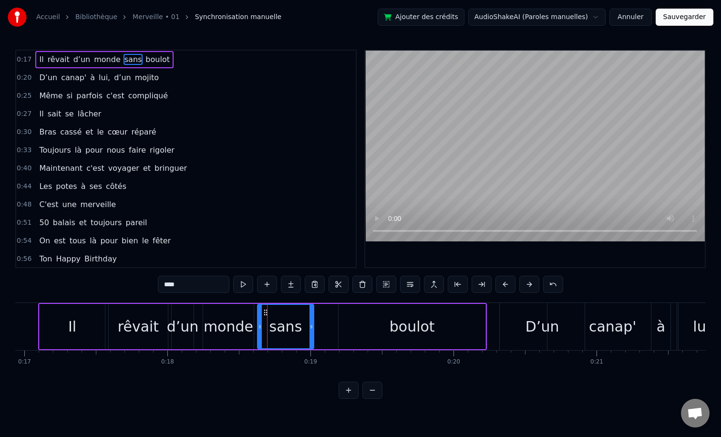
drag, startPoint x: 266, startPoint y: 325, endPoint x: 322, endPoint y: 324, distance: 55.8
click at [313, 325] on icon at bounding box center [311, 327] width 4 height 8
drag, startPoint x: 265, startPoint y: 313, endPoint x: 280, endPoint y: 313, distance: 14.8
click at [280, 313] on icon at bounding box center [281, 313] width 8 height 8
drag, startPoint x: 275, startPoint y: 326, endPoint x: 302, endPoint y: 328, distance: 27.2
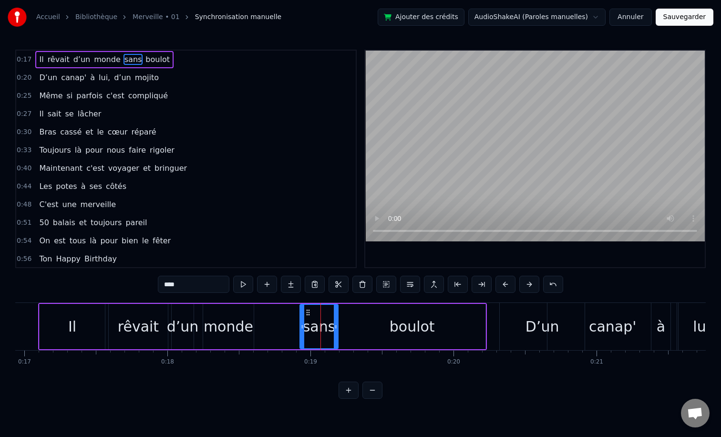
click at [302, 328] on icon at bounding box center [302, 327] width 4 height 8
click at [229, 316] on div "monde" at bounding box center [229, 326] width 50 height 21
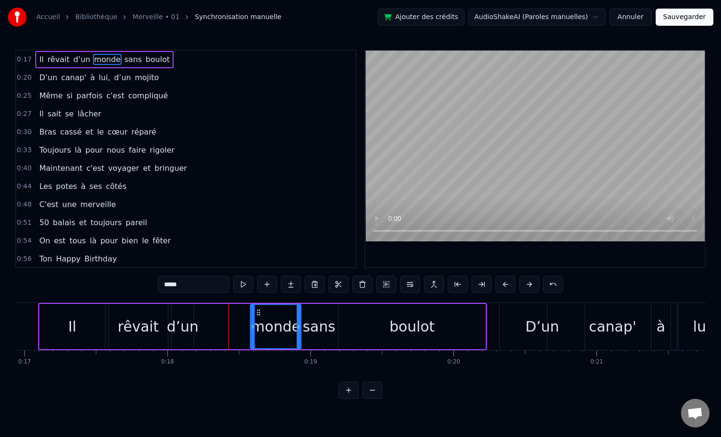
drag, startPoint x: 211, startPoint y: 313, endPoint x: 259, endPoint y: 315, distance: 47.7
click at [259, 315] on icon at bounding box center [259, 313] width 8 height 8
click at [184, 314] on div "d’un" at bounding box center [183, 326] width 22 height 45
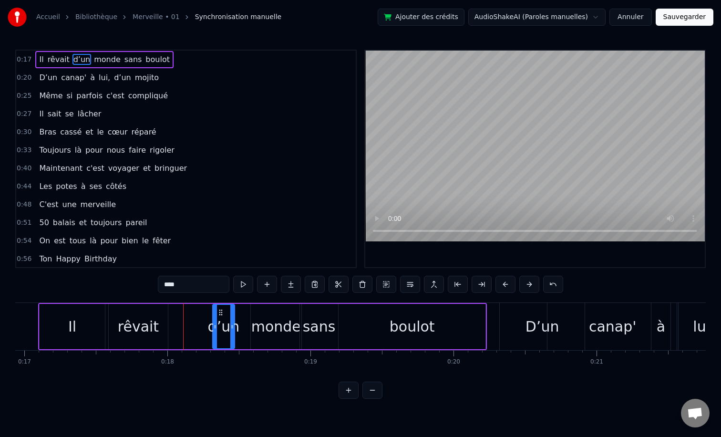
drag, startPoint x: 180, startPoint y: 313, endPoint x: 229, endPoint y: 318, distance: 48.9
click at [229, 318] on div "d’un" at bounding box center [223, 326] width 21 height 43
click at [136, 318] on div "rêvait" at bounding box center [138, 326] width 41 height 21
type input "******"
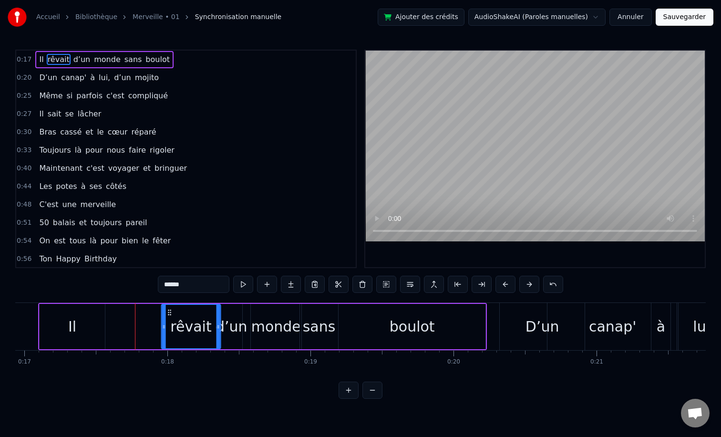
drag, startPoint x: 118, startPoint y: 312, endPoint x: 171, endPoint y: 315, distance: 53.0
click at [171, 315] on icon at bounding box center [170, 313] width 8 height 8
click at [106, 313] on div "Il rêvait d’un monde sans boulot" at bounding box center [262, 326] width 449 height 47
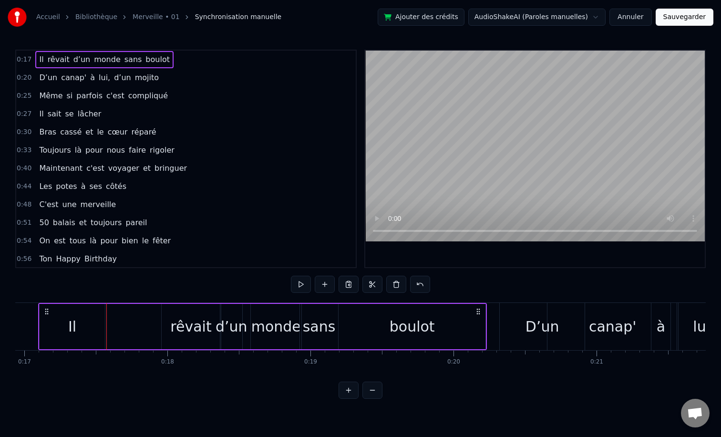
click at [77, 314] on div "Il" at bounding box center [72, 326] width 65 height 45
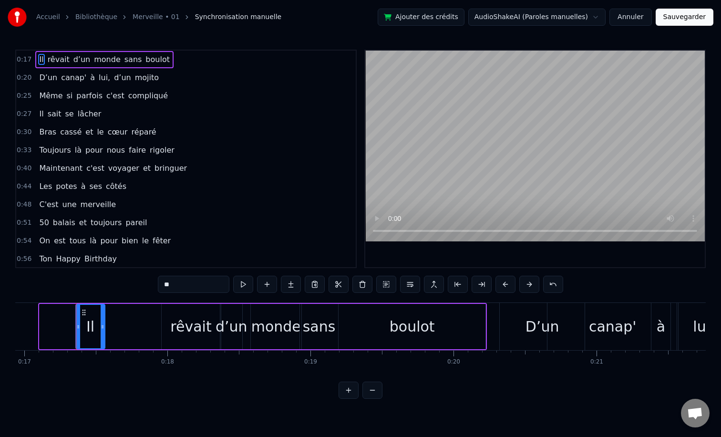
drag, startPoint x: 42, startPoint y: 329, endPoint x: 79, endPoint y: 329, distance: 36.2
click at [79, 329] on icon at bounding box center [78, 327] width 4 height 8
drag, startPoint x: 83, startPoint y: 311, endPoint x: 105, endPoint y: 310, distance: 22.4
click at [105, 310] on icon at bounding box center [106, 313] width 8 height 8
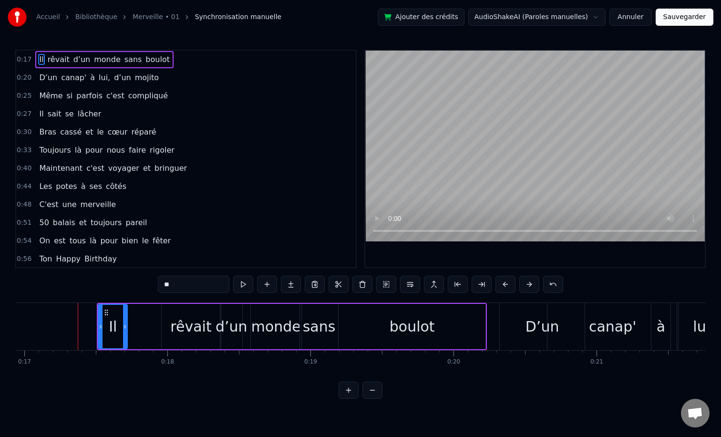
drag, startPoint x: 176, startPoint y: 319, endPoint x: 149, endPoint y: 318, distance: 27.2
click at [149, 318] on div "Il rêvait d’un monde sans boulot" at bounding box center [292, 326] width 390 height 47
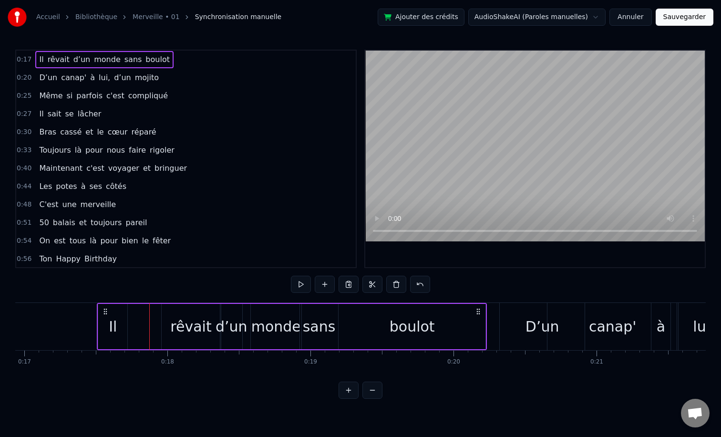
click at [169, 314] on div "rêvait" at bounding box center [191, 326] width 59 height 45
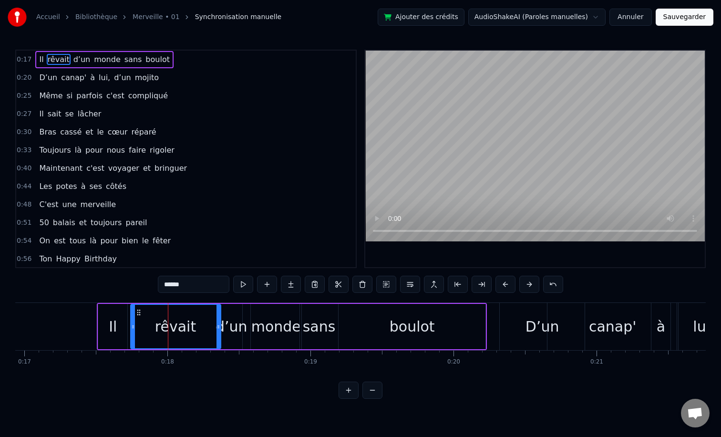
drag, startPoint x: 163, startPoint y: 319, endPoint x: 132, endPoint y: 320, distance: 31.0
click at [132, 320] on div at bounding box center [133, 326] width 4 height 43
drag, startPoint x: 216, startPoint y: 326, endPoint x: 171, endPoint y: 325, distance: 45.3
click at [172, 325] on icon at bounding box center [174, 327] width 4 height 8
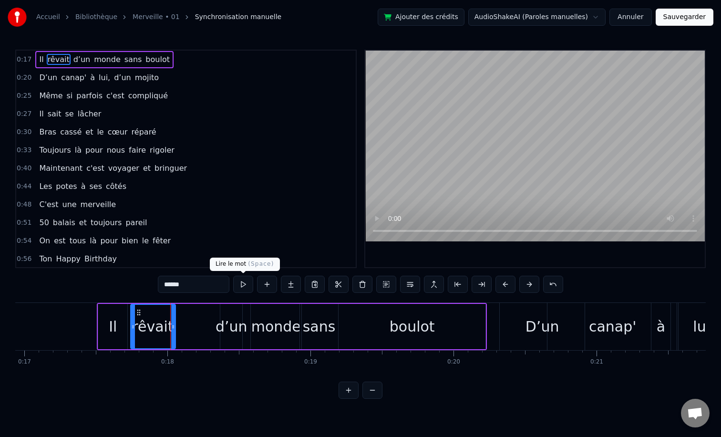
click at [242, 290] on button at bounding box center [243, 284] width 20 height 17
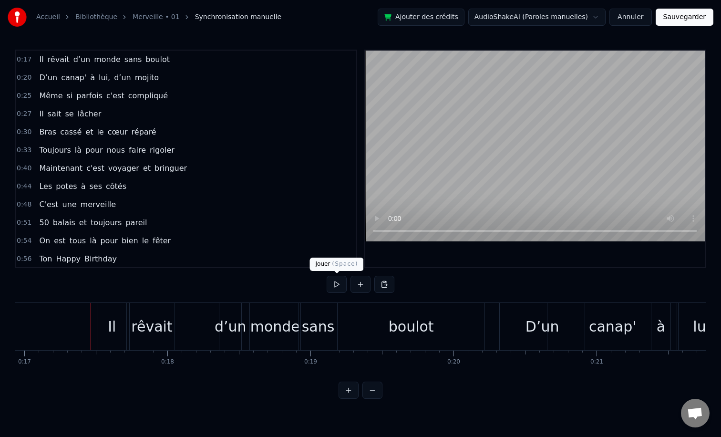
click at [337, 288] on button at bounding box center [337, 284] width 20 height 17
click at [341, 285] on button at bounding box center [337, 284] width 20 height 17
drag, startPoint x: 226, startPoint y: 320, endPoint x: 196, endPoint y: 318, distance: 30.1
click at [191, 319] on div "Il rêvait d’un monde sans boulot" at bounding box center [292, 326] width 390 height 47
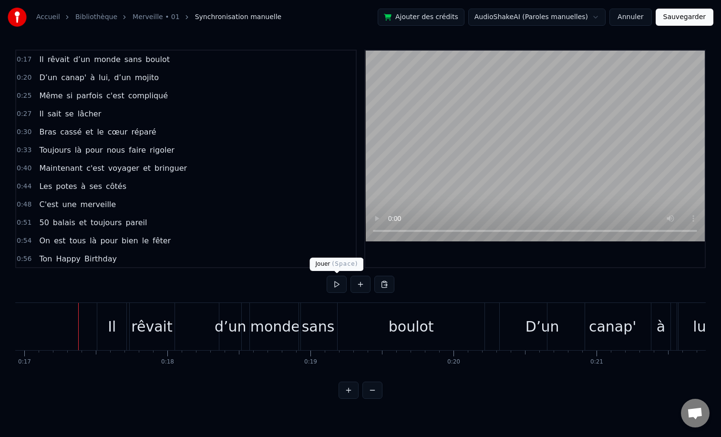
click at [341, 290] on button at bounding box center [337, 284] width 20 height 17
click at [229, 318] on div "d’un" at bounding box center [231, 326] width 32 height 21
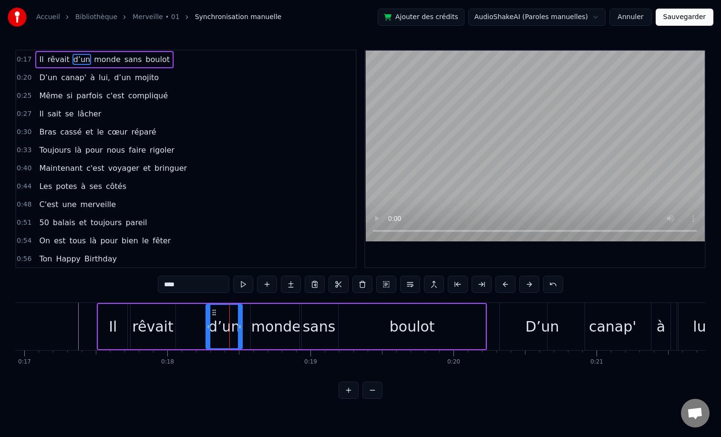
drag, startPoint x: 222, startPoint y: 326, endPoint x: 203, endPoint y: 329, distance: 18.8
click at [206, 329] on icon at bounding box center [208, 327] width 4 height 8
click at [238, 326] on icon at bounding box center [239, 327] width 4 height 8
click at [272, 323] on div "monde" at bounding box center [276, 326] width 50 height 21
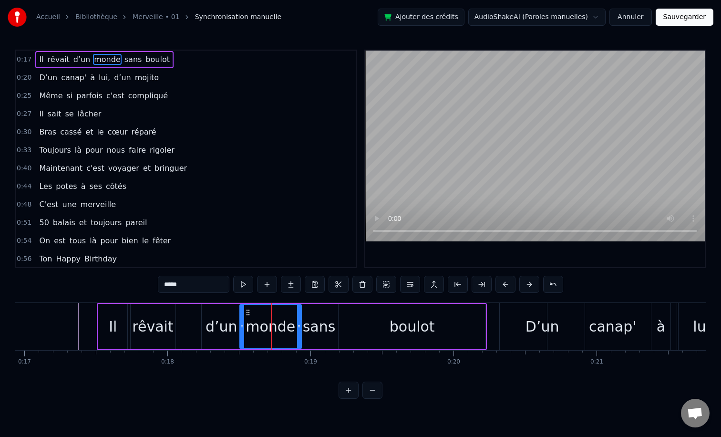
drag, startPoint x: 253, startPoint y: 327, endPoint x: 242, endPoint y: 327, distance: 11.0
click at [242, 327] on icon at bounding box center [242, 327] width 4 height 8
drag, startPoint x: 298, startPoint y: 324, endPoint x: 272, endPoint y: 328, distance: 26.0
click at [272, 328] on icon at bounding box center [273, 327] width 4 height 8
click at [309, 326] on div "sans" at bounding box center [319, 326] width 33 height 21
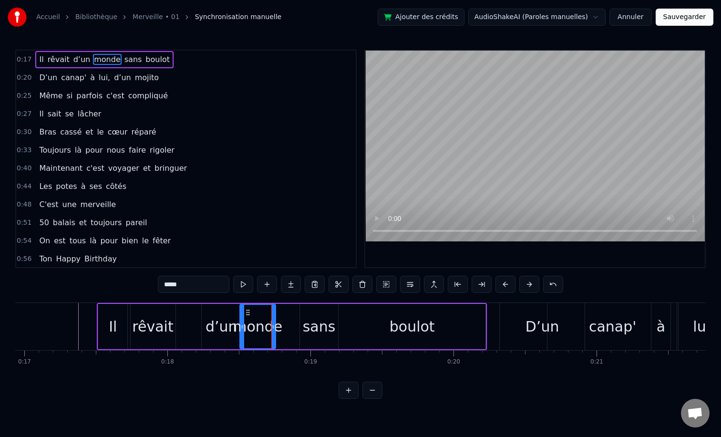
type input "****"
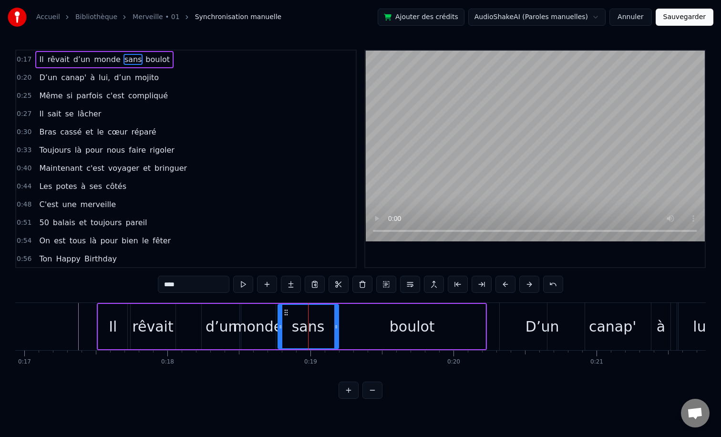
drag, startPoint x: 303, startPoint y: 328, endPoint x: 281, endPoint y: 329, distance: 22.0
click at [281, 329] on icon at bounding box center [280, 327] width 4 height 8
click at [335, 325] on icon at bounding box center [336, 327] width 4 height 8
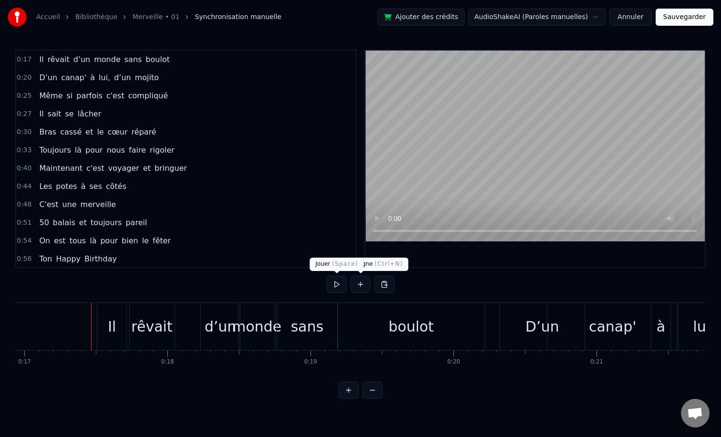
click at [346, 283] on button at bounding box center [337, 284] width 20 height 17
click at [331, 284] on button at bounding box center [337, 284] width 20 height 17
click at [335, 283] on button at bounding box center [337, 284] width 20 height 17
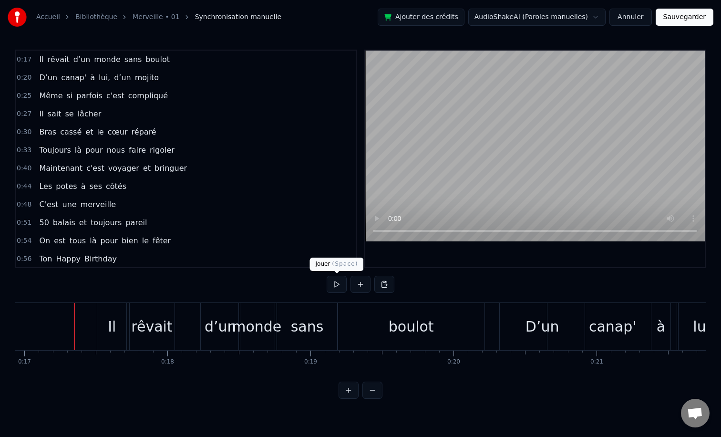
click at [334, 284] on button at bounding box center [337, 284] width 20 height 17
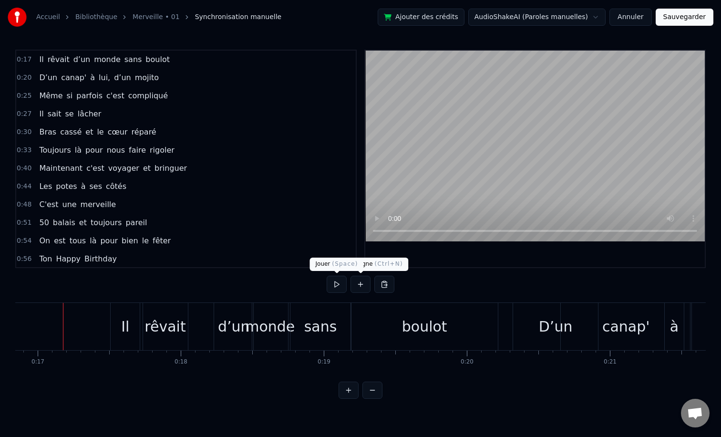
click at [341, 283] on button at bounding box center [337, 284] width 20 height 17
click at [377, 390] on button at bounding box center [372, 389] width 20 height 17
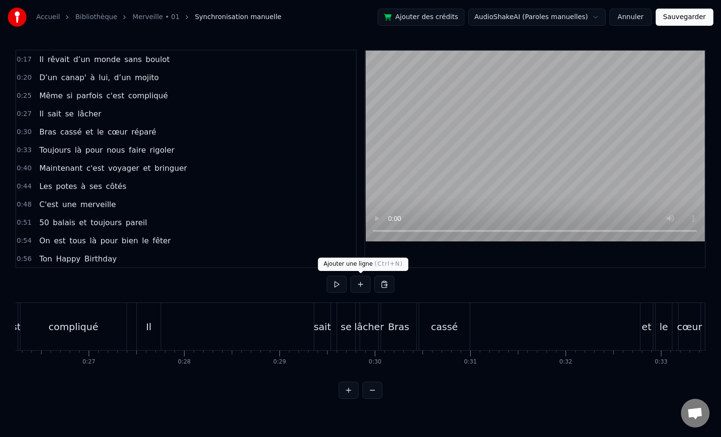
scroll to position [0, 2178]
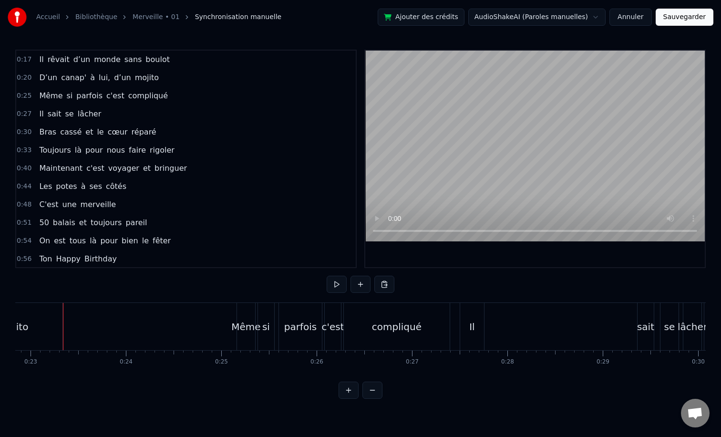
click at [342, 285] on button at bounding box center [337, 284] width 20 height 17
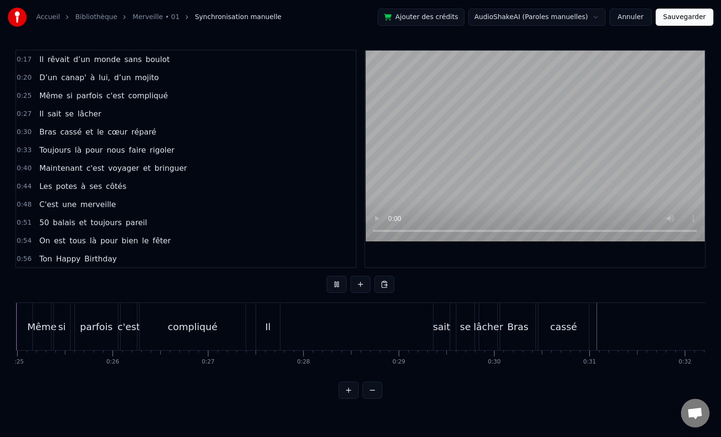
scroll to position [0, 2390]
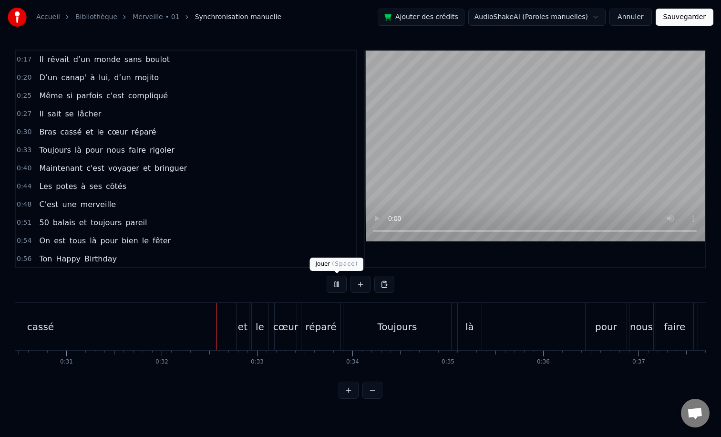
click at [331, 282] on button at bounding box center [337, 284] width 20 height 17
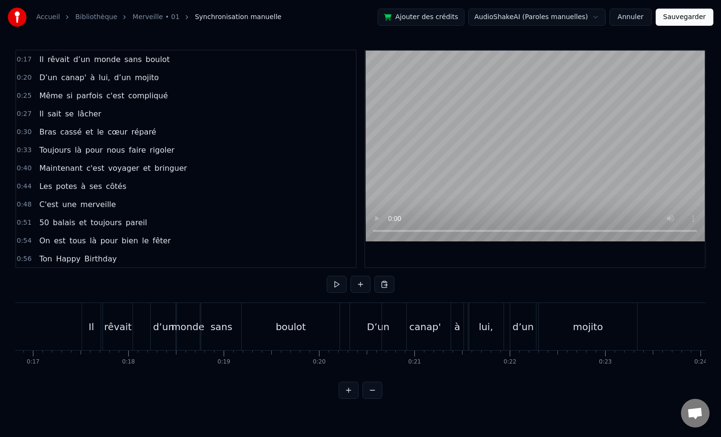
scroll to position [0, 1605]
click at [341, 281] on button at bounding box center [337, 284] width 20 height 17
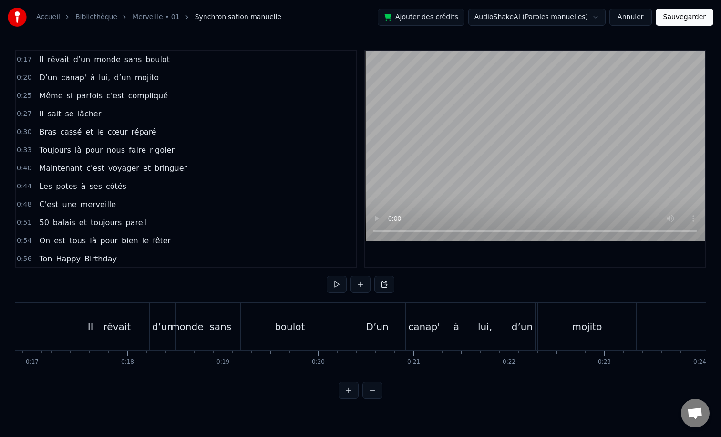
scroll to position [0, 1579]
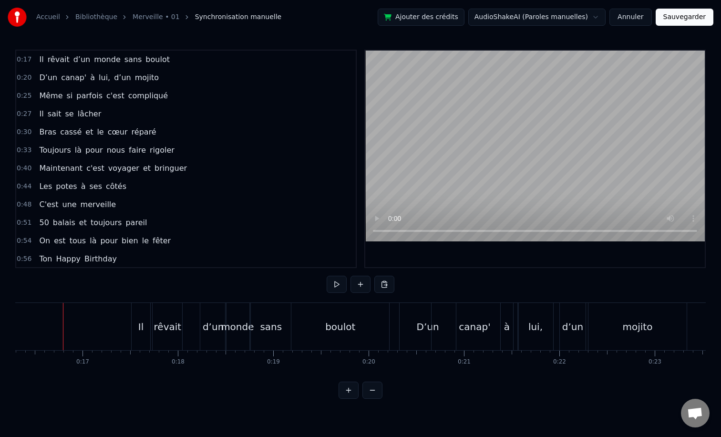
scroll to position [0, 1554]
click at [219, 316] on div "d’un" at bounding box center [213, 326] width 26 height 47
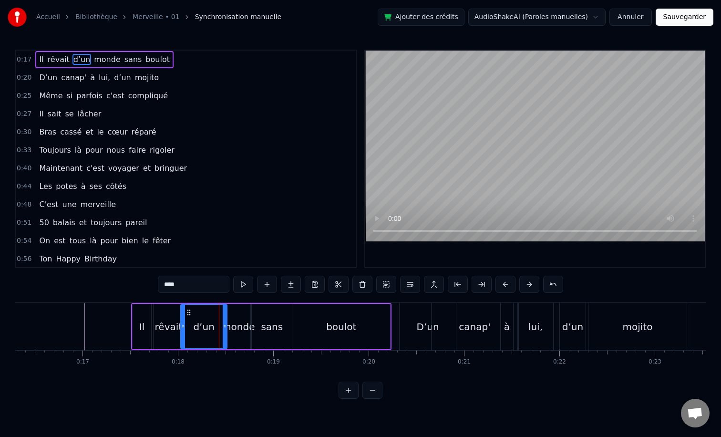
drag, startPoint x: 203, startPoint y: 329, endPoint x: 182, endPoint y: 330, distance: 21.5
click at [182, 330] on icon at bounding box center [183, 327] width 4 height 8
click at [221, 330] on icon at bounding box center [219, 327] width 4 height 8
click at [240, 322] on div "monde" at bounding box center [238, 326] width 33 height 14
click at [245, 325] on icon at bounding box center [244, 327] width 4 height 8
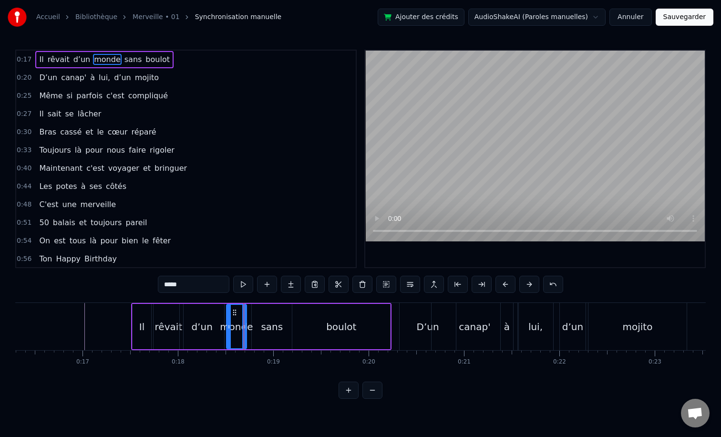
click at [267, 320] on div "sans" at bounding box center [272, 326] width 22 height 14
type input "****"
drag, startPoint x: 254, startPoint y: 327, endPoint x: 246, endPoint y: 327, distance: 7.6
click at [246, 327] on icon at bounding box center [247, 327] width 4 height 8
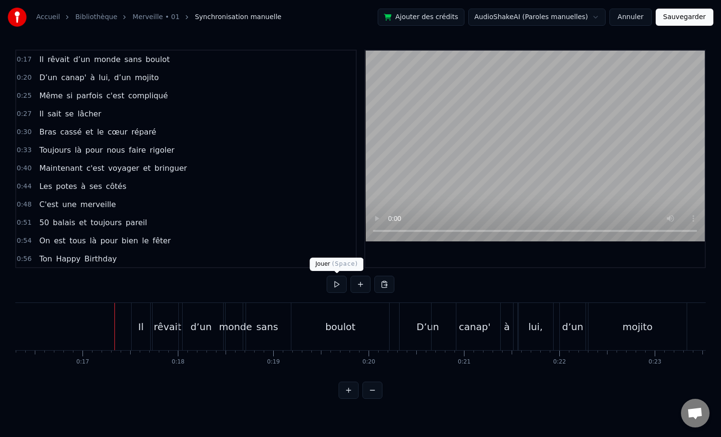
click at [341, 286] on button at bounding box center [337, 284] width 20 height 17
click at [330, 287] on button at bounding box center [337, 284] width 20 height 17
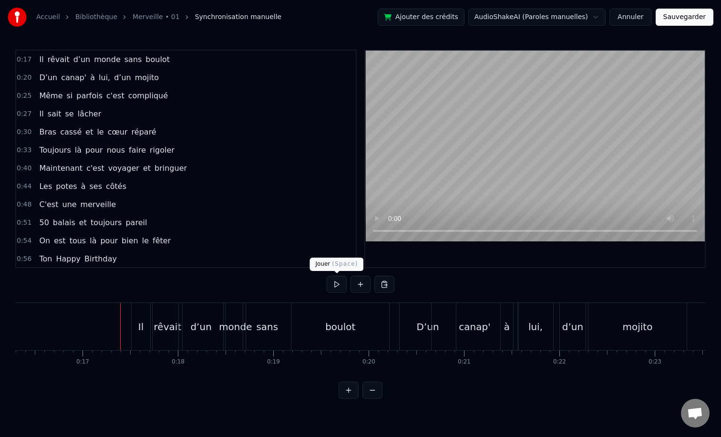
click at [346, 291] on div at bounding box center [337, 284] width 20 height 17
click at [342, 286] on button at bounding box center [337, 284] width 20 height 17
click at [332, 287] on button at bounding box center [337, 284] width 20 height 17
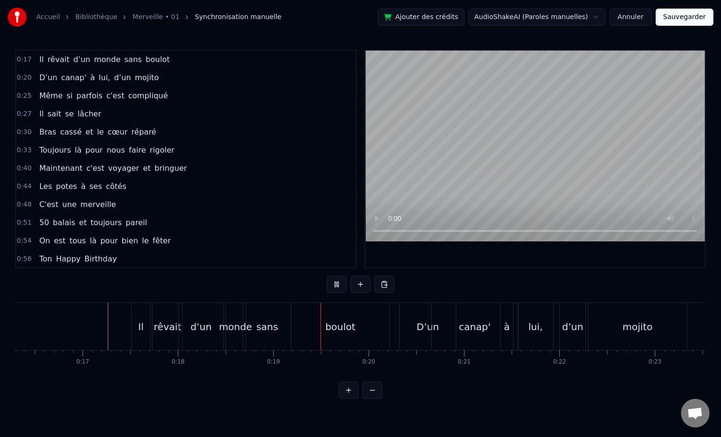
click at [332, 287] on button at bounding box center [337, 284] width 20 height 17
click at [277, 319] on div "sans" at bounding box center [267, 326] width 48 height 47
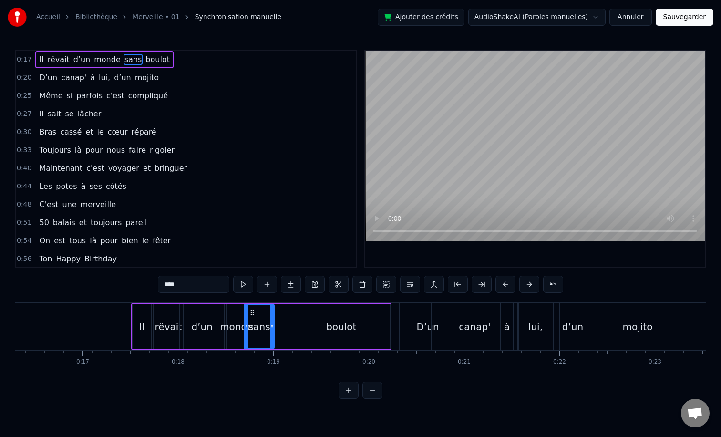
drag, startPoint x: 288, startPoint y: 324, endPoint x: 270, endPoint y: 326, distance: 17.7
click at [270, 326] on icon at bounding box center [272, 327] width 4 height 8
click at [316, 326] on div "boulot" at bounding box center [341, 326] width 98 height 45
type input "******"
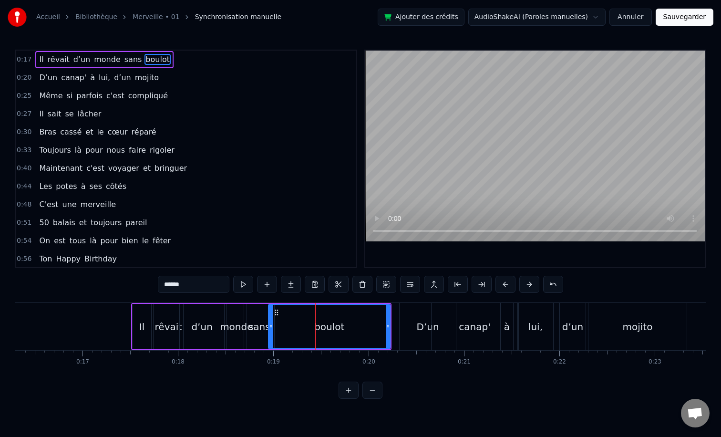
drag, startPoint x: 295, startPoint y: 327, endPoint x: 271, endPoint y: 327, distance: 23.8
click at [271, 327] on icon at bounding box center [271, 327] width 4 height 8
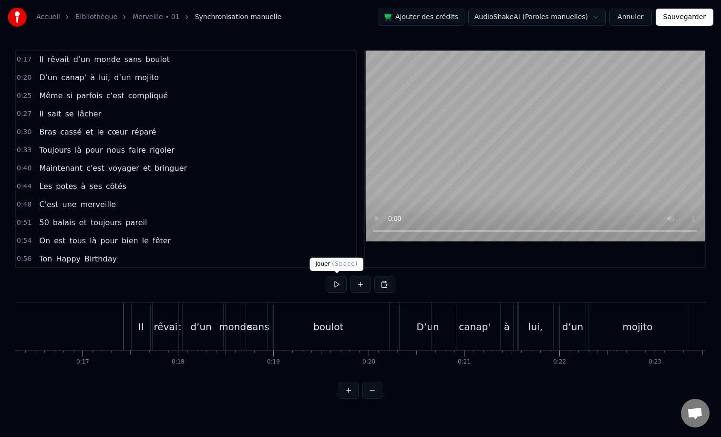
click at [341, 284] on button at bounding box center [337, 284] width 20 height 17
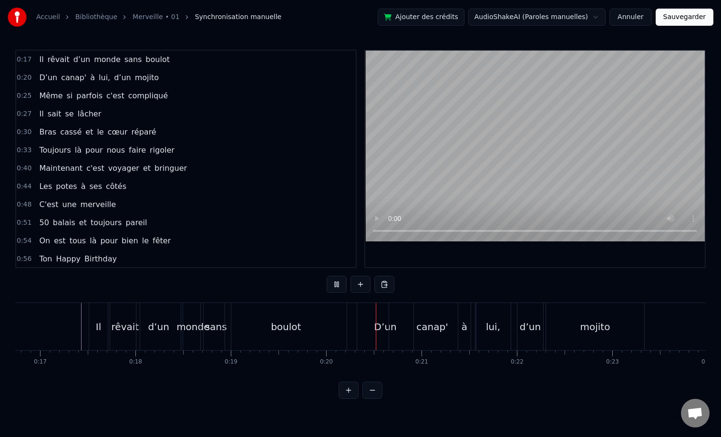
scroll to position [0, 1599]
click at [333, 286] on button at bounding box center [337, 284] width 20 height 17
click at [504, 328] on div "mojito" at bounding box center [495, 326] width 30 height 14
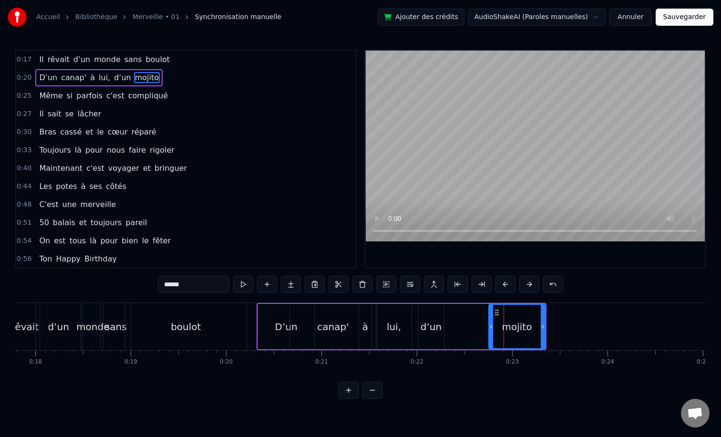
drag, startPoint x: 449, startPoint y: 328, endPoint x: 491, endPoint y: 328, distance: 42.0
click at [491, 328] on icon at bounding box center [491, 327] width 4 height 8
drag, startPoint x: 430, startPoint y: 317, endPoint x: 460, endPoint y: 317, distance: 29.6
click at [463, 317] on div "D’un canap' à lui, d’un mojito" at bounding box center [402, 326] width 290 height 47
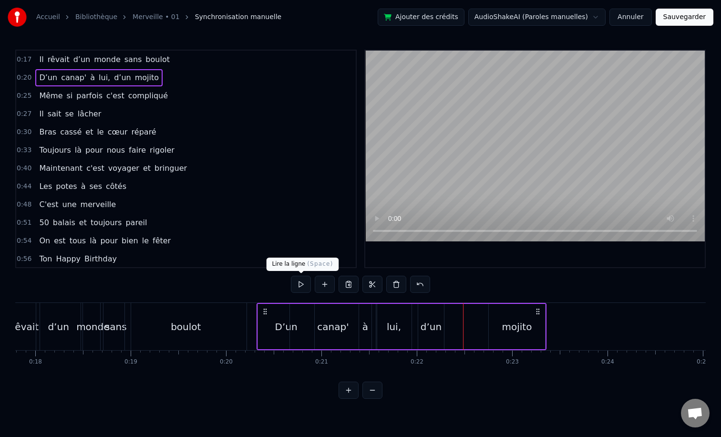
click at [301, 288] on button at bounding box center [301, 284] width 20 height 17
click at [301, 286] on button at bounding box center [301, 284] width 20 height 17
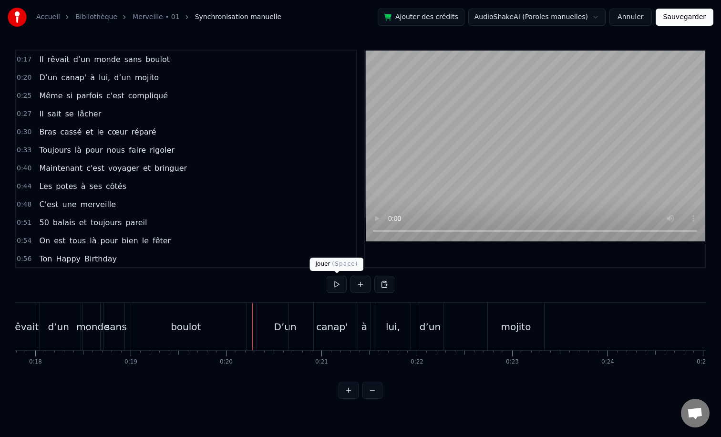
click at [330, 282] on button at bounding box center [337, 284] width 20 height 17
click at [342, 283] on button at bounding box center [337, 284] width 20 height 17
click at [335, 284] on button at bounding box center [337, 284] width 20 height 17
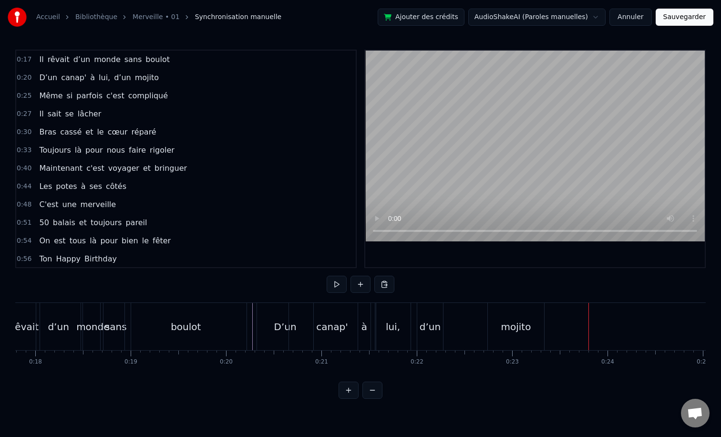
click at [337, 278] on button at bounding box center [337, 284] width 20 height 17
click at [515, 316] on div "mojito" at bounding box center [516, 326] width 56 height 47
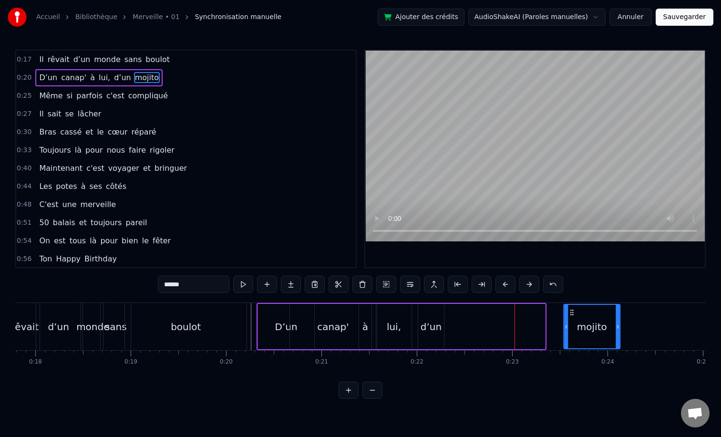
drag, startPoint x: 497, startPoint y: 314, endPoint x: 574, endPoint y: 313, distance: 77.3
click at [574, 313] on icon at bounding box center [572, 313] width 8 height 8
click at [432, 316] on div "d’un" at bounding box center [431, 326] width 26 height 45
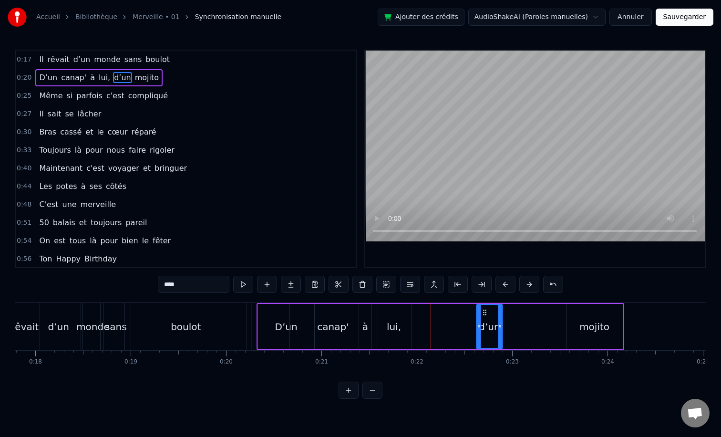
drag, startPoint x: 425, startPoint y: 310, endPoint x: 487, endPoint y: 310, distance: 62.0
click at [487, 310] on icon at bounding box center [485, 313] width 8 height 8
click at [388, 313] on div "lui," at bounding box center [393, 326] width 35 height 45
drag, startPoint x: 384, startPoint y: 313, endPoint x: 467, endPoint y: 310, distance: 83.0
click at [467, 310] on icon at bounding box center [466, 313] width 8 height 8
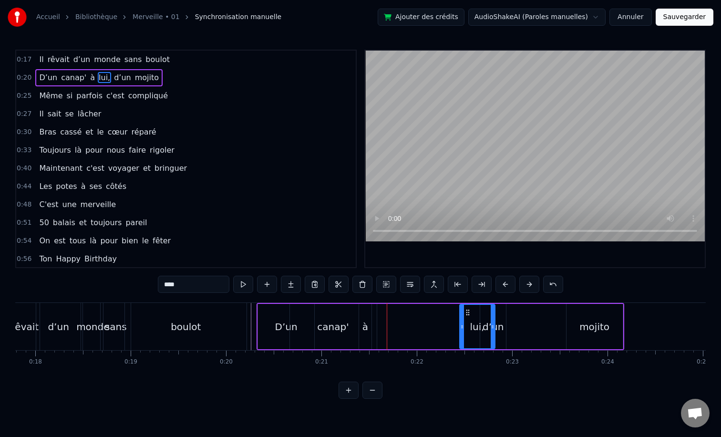
click at [367, 320] on div "à" at bounding box center [365, 326] width 6 height 14
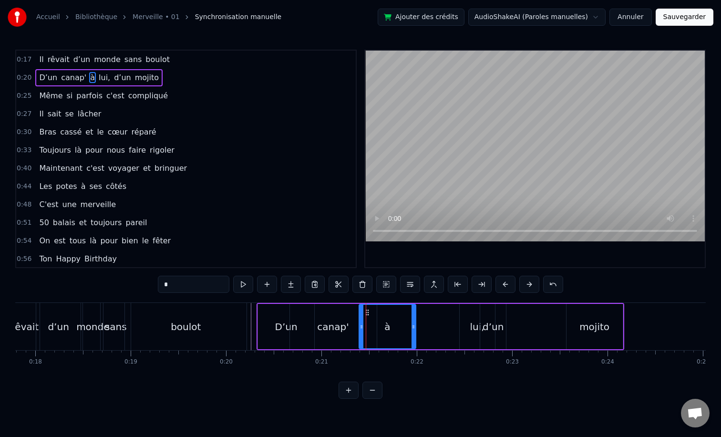
drag, startPoint x: 369, startPoint y: 324, endPoint x: 418, endPoint y: 324, distance: 49.1
click at [415, 324] on icon at bounding box center [414, 327] width 4 height 8
drag, startPoint x: 370, startPoint y: 313, endPoint x: 419, endPoint y: 313, distance: 49.6
click at [419, 313] on icon at bounding box center [416, 313] width 8 height 8
drag, startPoint x: 468, startPoint y: 324, endPoint x: 444, endPoint y: 324, distance: 23.8
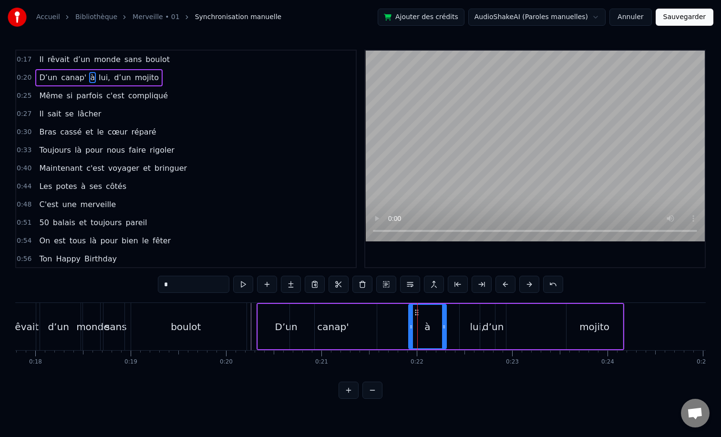
click at [444, 324] on icon at bounding box center [444, 327] width 4 height 8
drag, startPoint x: 412, startPoint y: 326, endPoint x: 421, endPoint y: 328, distance: 9.2
click at [421, 328] on icon at bounding box center [420, 327] width 4 height 8
click at [336, 325] on div "canap'" at bounding box center [332, 326] width 31 height 14
type input "******"
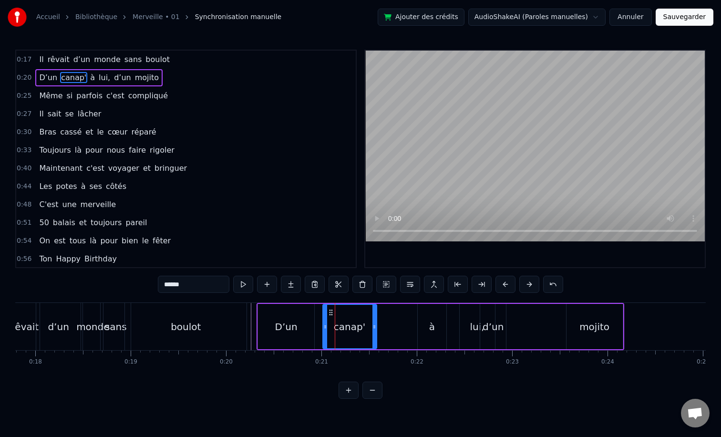
drag, startPoint x: 290, startPoint y: 327, endPoint x: 324, endPoint y: 327, distance: 33.4
click at [324, 327] on icon at bounding box center [325, 327] width 4 height 8
drag, startPoint x: 332, startPoint y: 314, endPoint x: 366, endPoint y: 313, distance: 33.4
click at [366, 313] on icon at bounding box center [365, 313] width 8 height 8
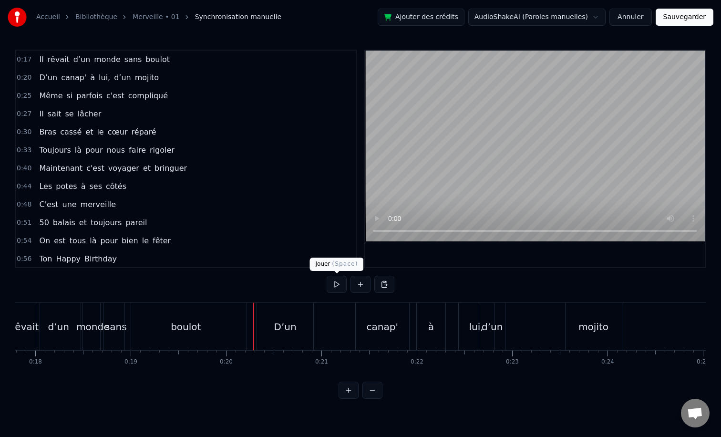
click at [335, 288] on button at bounding box center [337, 284] width 20 height 17
click at [340, 280] on button at bounding box center [337, 284] width 20 height 17
click at [369, 323] on div "canap'" at bounding box center [382, 326] width 31 height 14
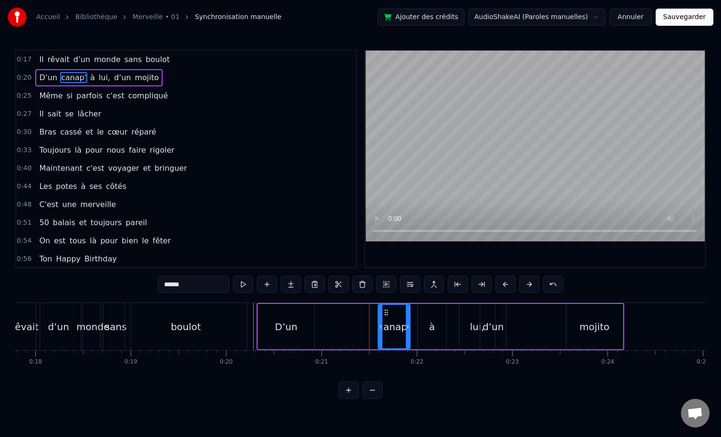
drag, startPoint x: 359, startPoint y: 325, endPoint x: 381, endPoint y: 327, distance: 22.1
click at [381, 327] on icon at bounding box center [381, 327] width 4 height 8
click at [295, 323] on div "D’un" at bounding box center [286, 326] width 22 height 14
type input "****"
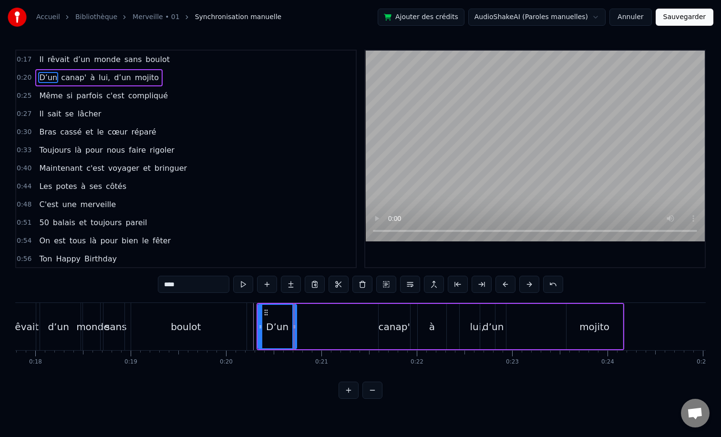
drag, startPoint x: 311, startPoint y: 327, endPoint x: 293, endPoint y: 326, distance: 17.7
click at [293, 326] on icon at bounding box center [294, 327] width 4 height 8
drag, startPoint x: 284, startPoint y: 317, endPoint x: 344, endPoint y: 319, distance: 60.1
click at [354, 319] on div "D’un canap' à lui, d’un mojito" at bounding box center [441, 326] width 368 height 47
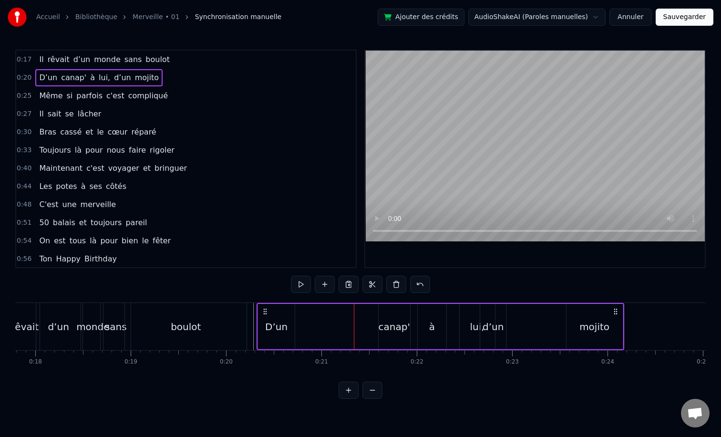
click at [268, 311] on icon at bounding box center [265, 312] width 8 height 8
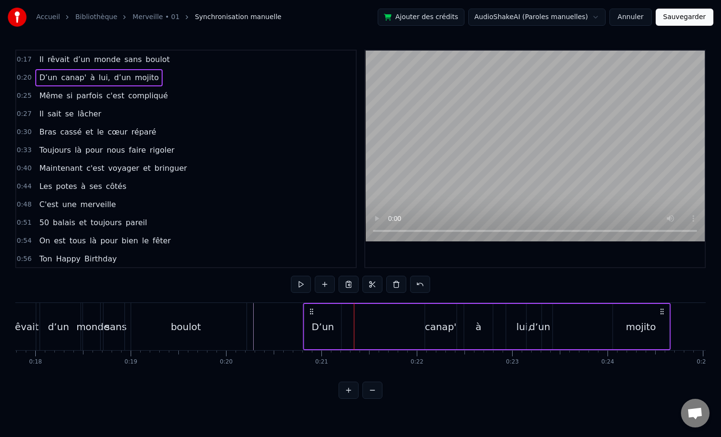
drag, startPoint x: 264, startPoint y: 311, endPoint x: 310, endPoint y: 312, distance: 46.3
click at [310, 311] on circle at bounding box center [310, 311] width 0 height 0
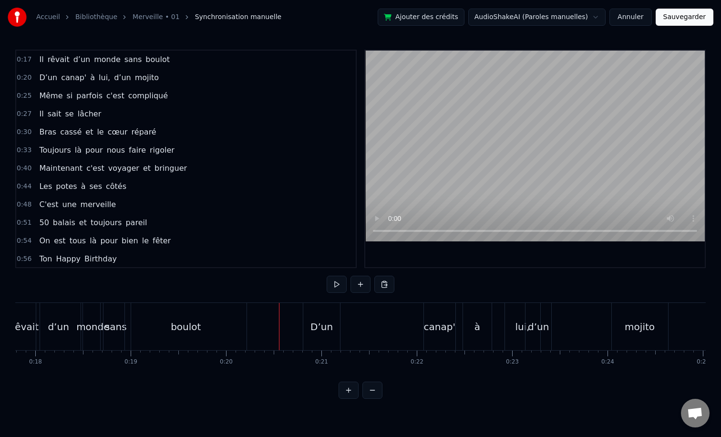
click at [314, 315] on div "D’un" at bounding box center [321, 326] width 37 height 47
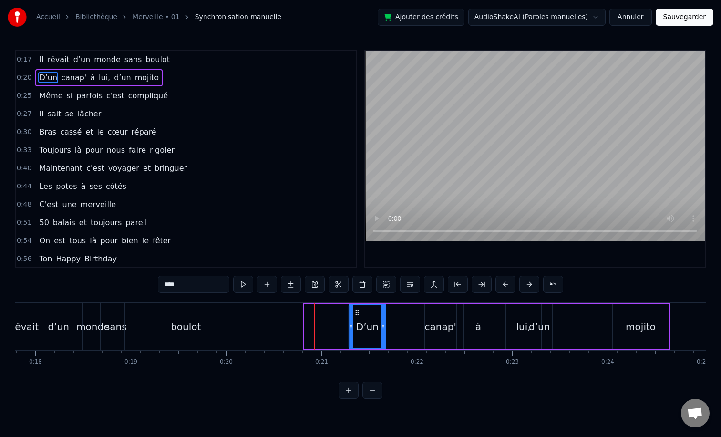
drag, startPoint x: 311, startPoint y: 312, endPoint x: 356, endPoint y: 313, distance: 44.8
click at [356, 313] on icon at bounding box center [357, 313] width 8 height 8
drag, startPoint x: 384, startPoint y: 326, endPoint x: 384, endPoint y: 332, distance: 6.2
click at [384, 332] on div at bounding box center [383, 326] width 4 height 43
click at [433, 332] on div "canap'" at bounding box center [440, 326] width 31 height 14
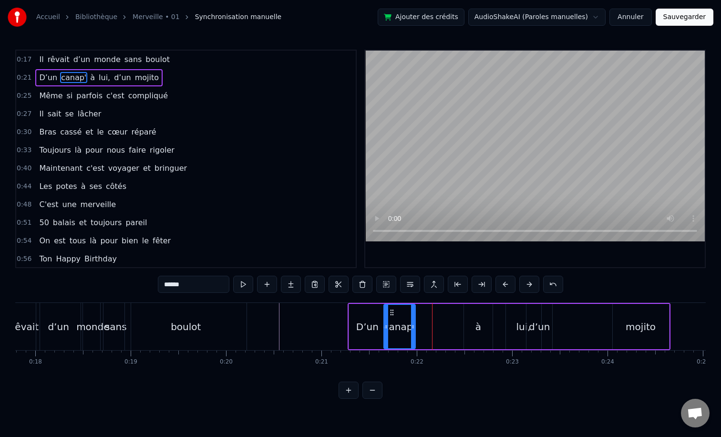
drag, startPoint x: 433, startPoint y: 313, endPoint x: 391, endPoint y: 313, distance: 41.0
click at [391, 313] on icon at bounding box center [392, 313] width 8 height 8
click at [411, 327] on icon at bounding box center [411, 327] width 4 height 8
click at [471, 326] on div "à" at bounding box center [478, 326] width 29 height 45
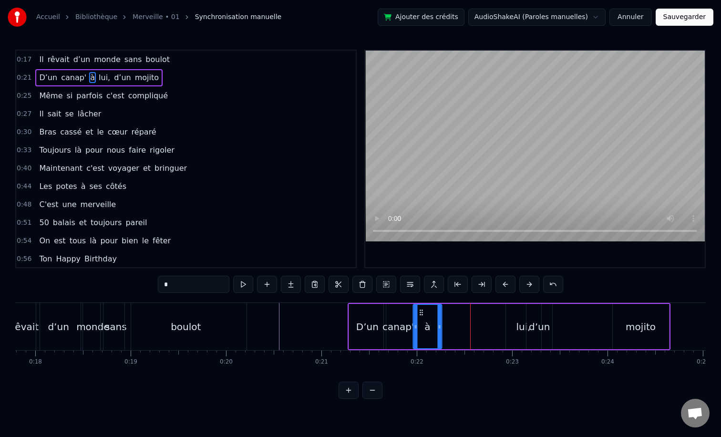
drag, startPoint x: 473, startPoint y: 310, endPoint x: 422, endPoint y: 310, distance: 51.0
click at [422, 310] on icon at bounding box center [421, 313] width 8 height 8
click at [525, 323] on div "lui," at bounding box center [523, 326] width 14 height 14
drag, startPoint x: 514, startPoint y: 313, endPoint x: 445, endPoint y: 315, distance: 68.7
click at [445, 315] on icon at bounding box center [445, 313] width 8 height 8
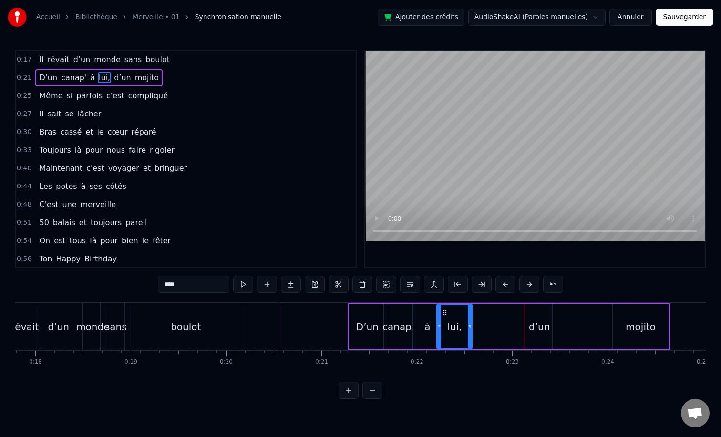
click at [540, 316] on div "d’un" at bounding box center [539, 326] width 26 height 45
drag, startPoint x: 533, startPoint y: 312, endPoint x: 473, endPoint y: 315, distance: 59.7
click at [473, 315] on icon at bounding box center [475, 313] width 8 height 8
click at [643, 323] on div "mojito" at bounding box center [641, 326] width 30 height 14
type input "******"
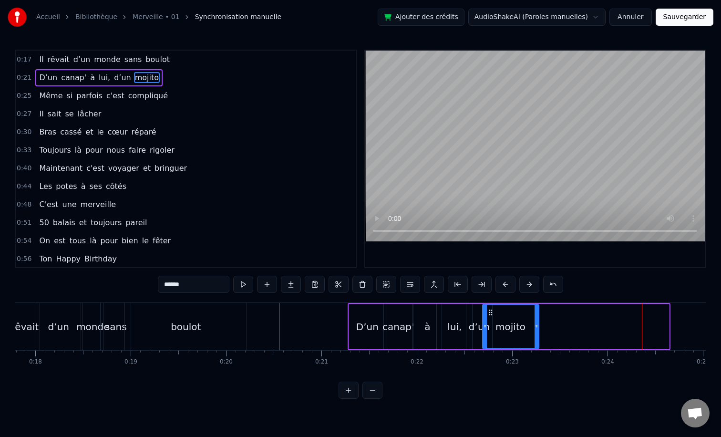
drag, startPoint x: 620, startPoint y: 315, endPoint x: 490, endPoint y: 314, distance: 129.7
click at [490, 314] on icon at bounding box center [491, 313] width 8 height 8
click at [539, 328] on icon at bounding box center [539, 327] width 4 height 8
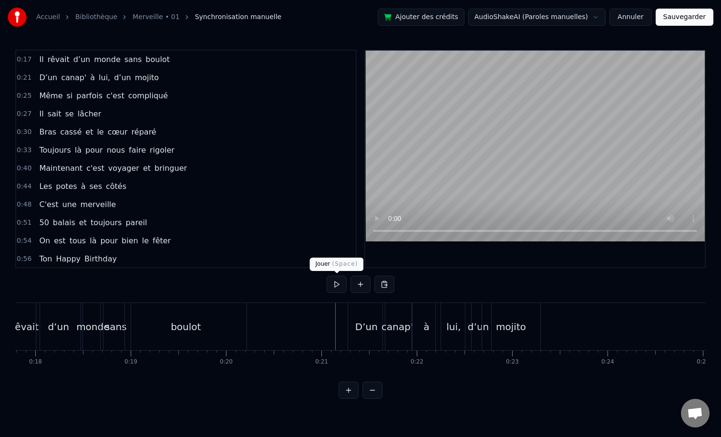
click at [336, 287] on button at bounding box center [337, 284] width 20 height 17
click at [340, 281] on button at bounding box center [337, 284] width 20 height 17
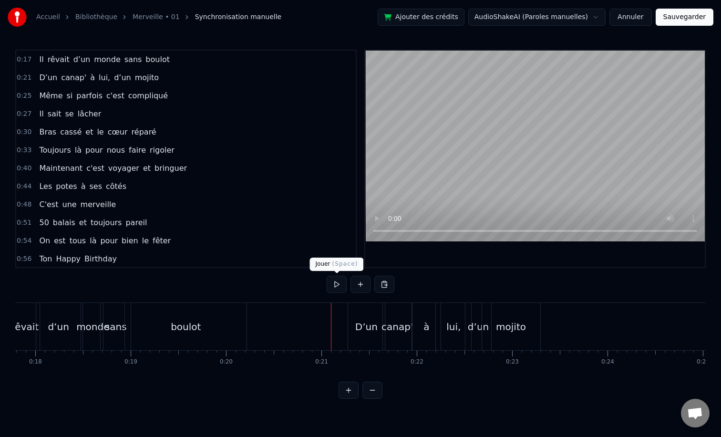
click at [334, 284] on button at bounding box center [337, 284] width 20 height 17
click at [349, 391] on button at bounding box center [349, 389] width 20 height 17
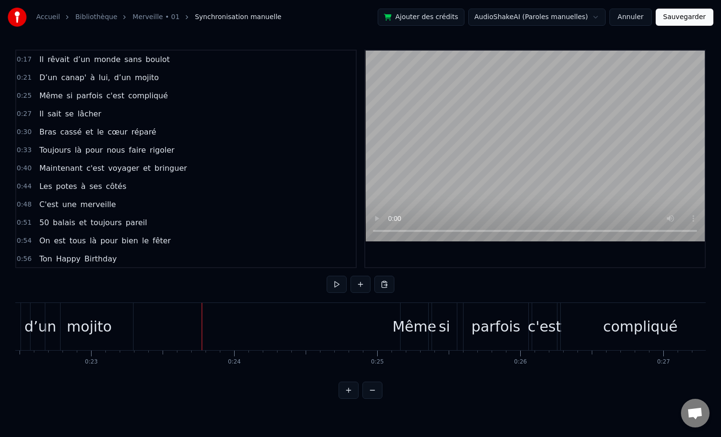
scroll to position [0, 3353]
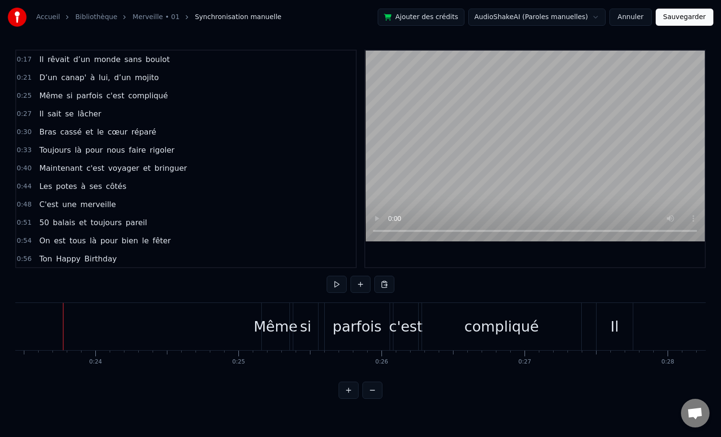
click at [349, 391] on button at bounding box center [349, 389] width 20 height 17
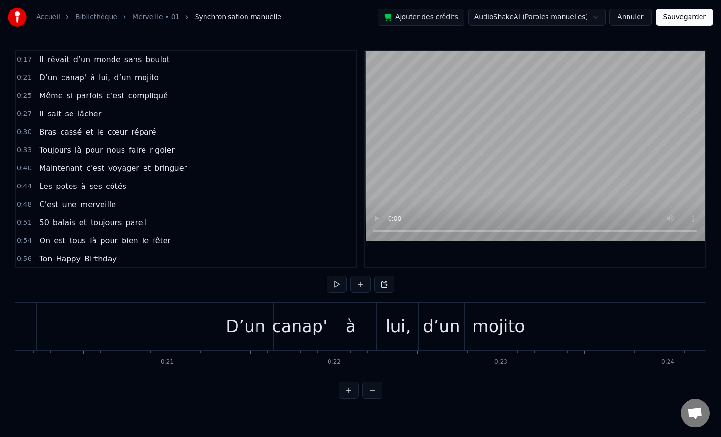
click at [488, 318] on div "mojito" at bounding box center [499, 326] width 52 height 25
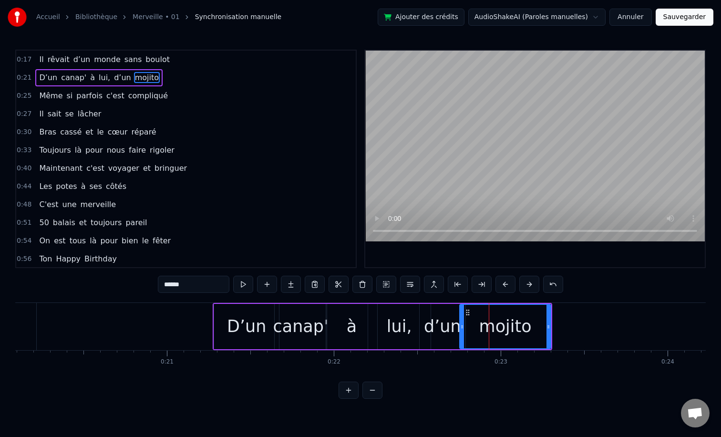
drag, startPoint x: 453, startPoint y: 329, endPoint x: 461, endPoint y: 329, distance: 8.6
click at [461, 329] on icon at bounding box center [462, 327] width 4 height 8
click at [436, 317] on div "d’un" at bounding box center [442, 326] width 37 height 25
type input "****"
